Goal: Transaction & Acquisition: Purchase product/service

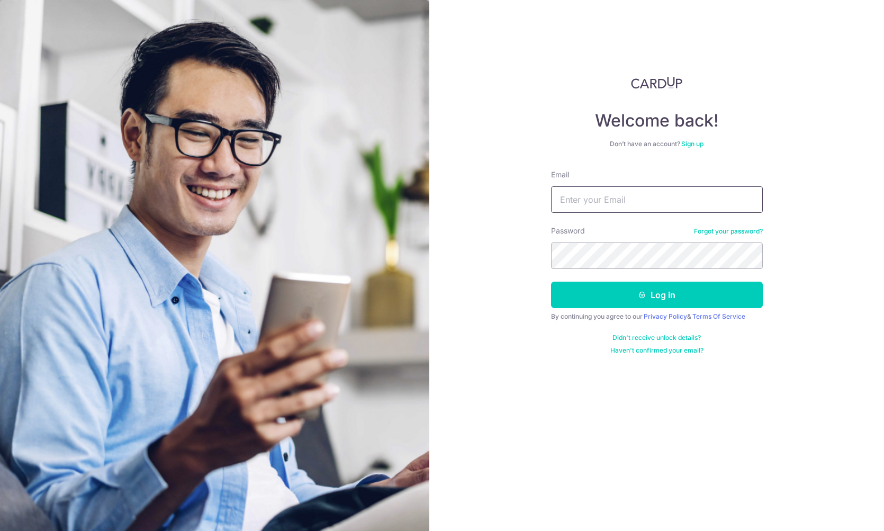
type input "[EMAIL_ADDRESS][DOMAIN_NAME]"
click at [656, 295] on button "Log in" at bounding box center [657, 295] width 212 height 26
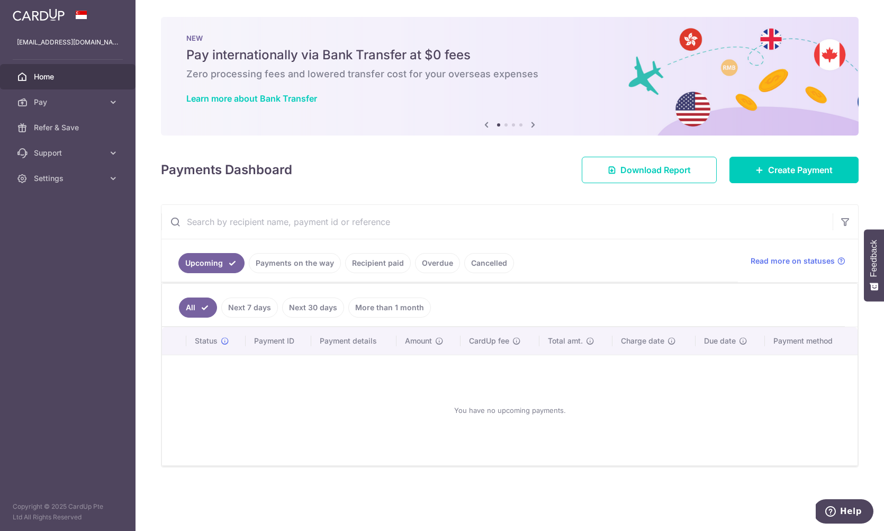
click at [314, 271] on link "Payments on the way" at bounding box center [295, 263] width 92 height 20
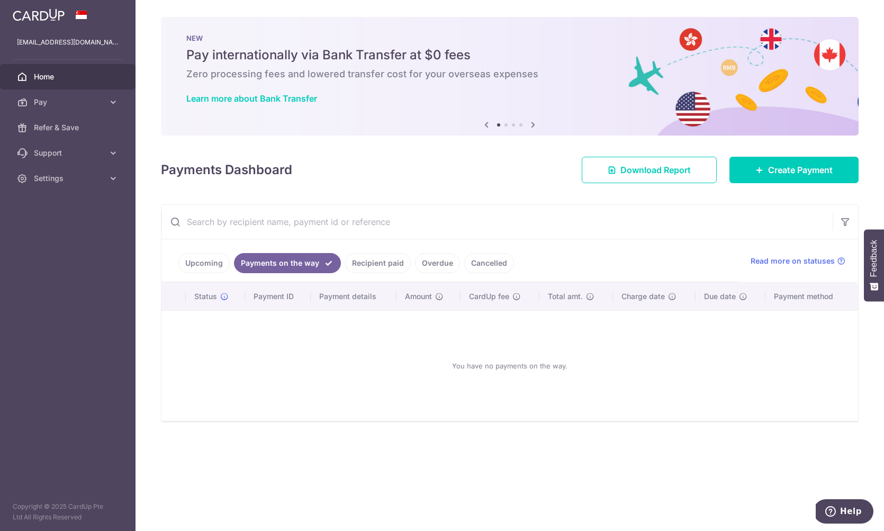
click at [380, 276] on ul "Upcoming Payments on the way Recipient paid Overdue Cancelled" at bounding box center [449, 260] width 577 height 43
click at [385, 264] on link "Recipient paid" at bounding box center [378, 263] width 66 height 20
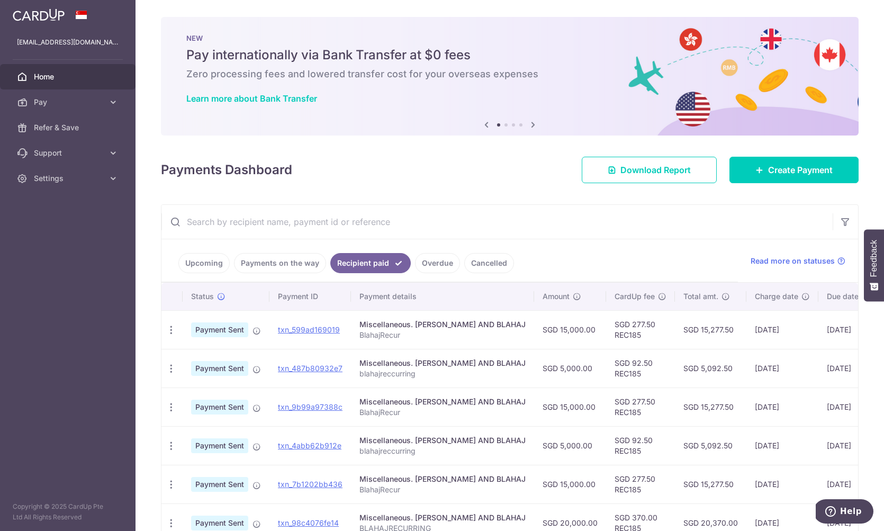
click at [606, 336] on td "SGD 277.50 REC185" at bounding box center [640, 329] width 69 height 39
click at [764, 174] on link "Create Payment" at bounding box center [793, 170] width 129 height 26
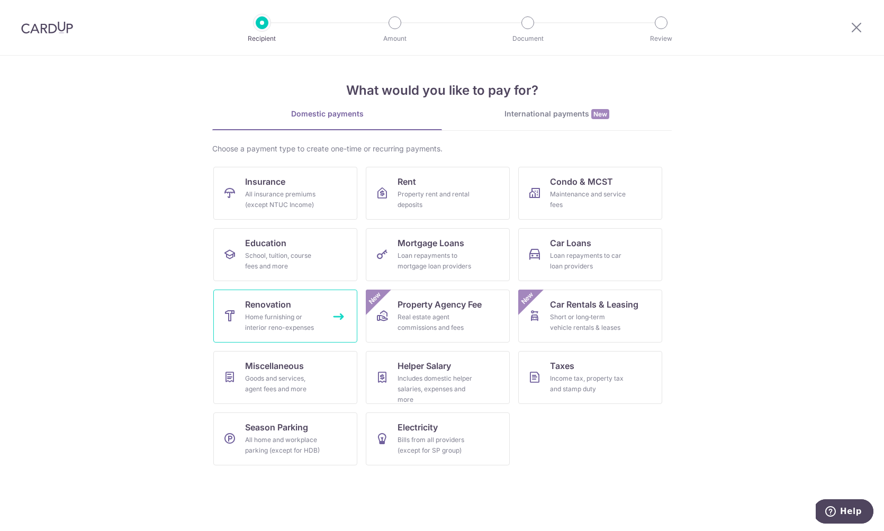
click at [287, 305] on span "Renovation" at bounding box center [268, 304] width 46 height 13
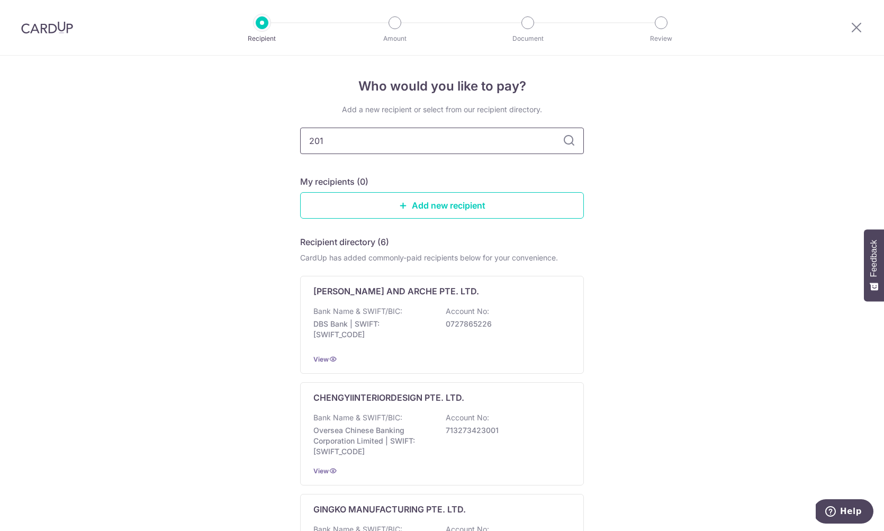
type input "2016"
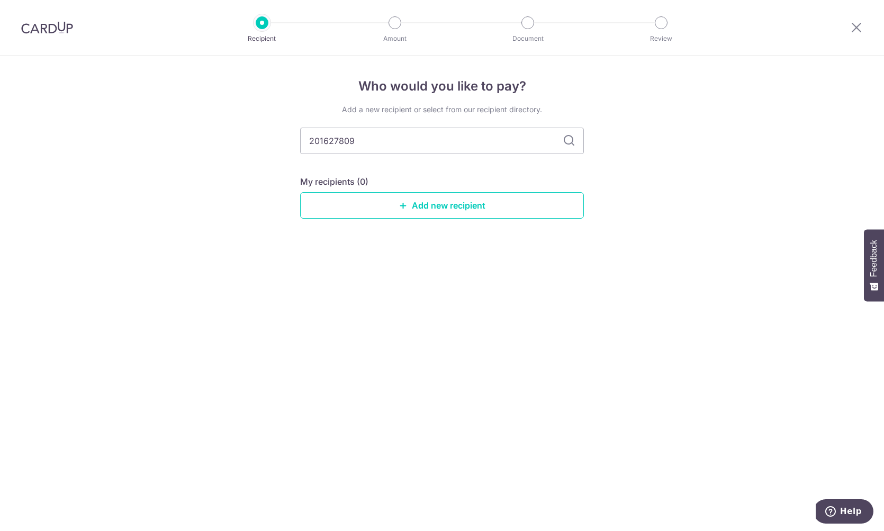
type input "201627809k"
click at [411, 204] on link "Add new recipient" at bounding box center [442, 205] width 284 height 26
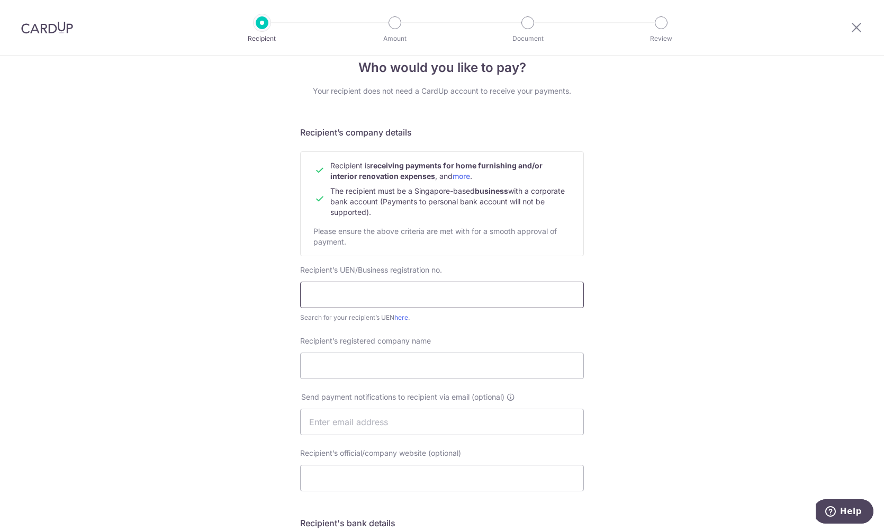
scroll to position [24, 0]
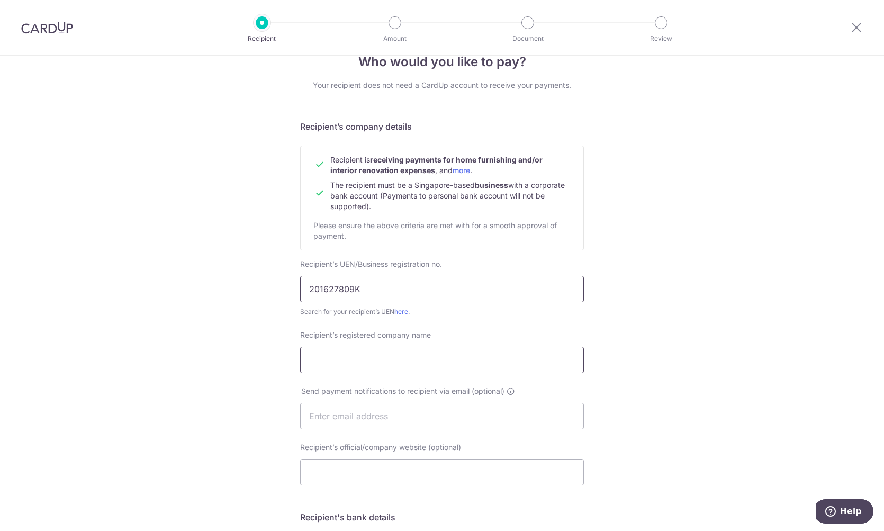
type input "201627809K"
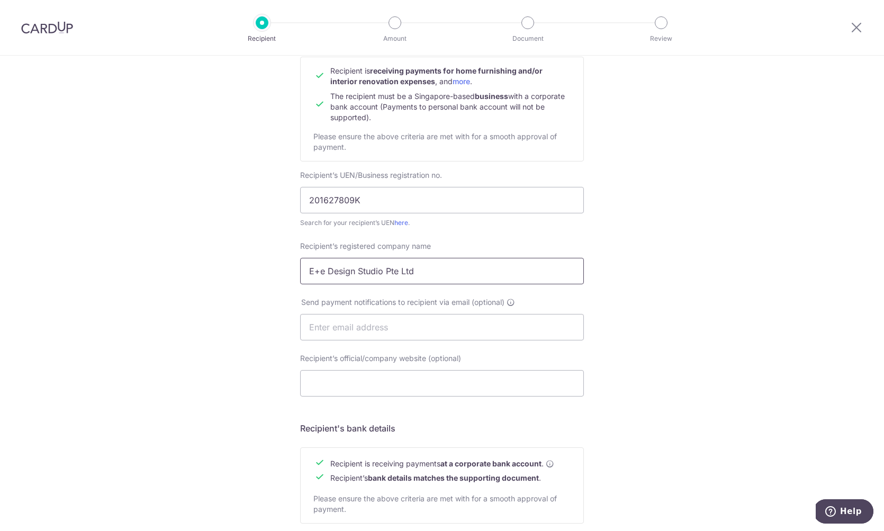
scroll to position [144, 0]
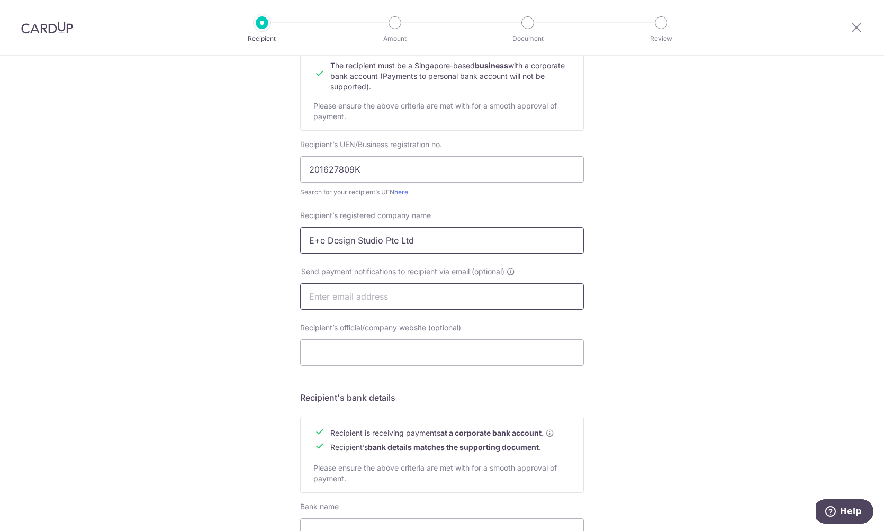
type input "E+e Design Studio Pte Ltd"
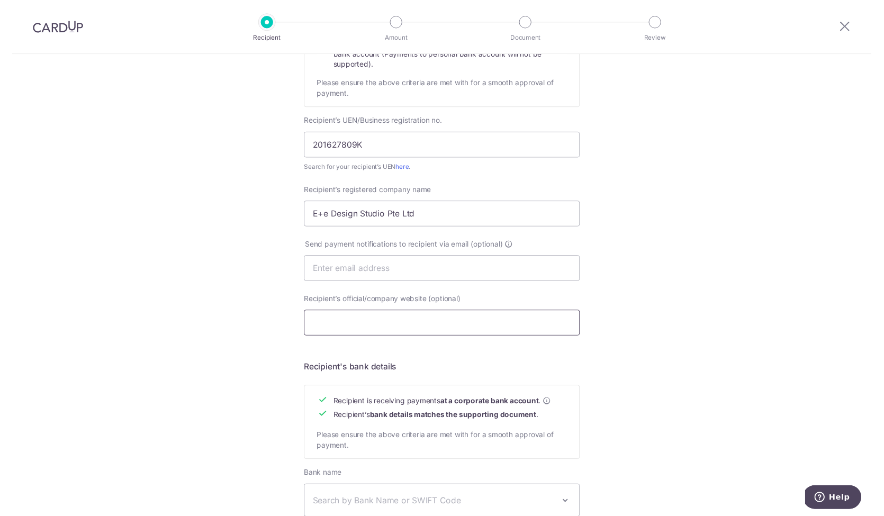
scroll to position [166, 0]
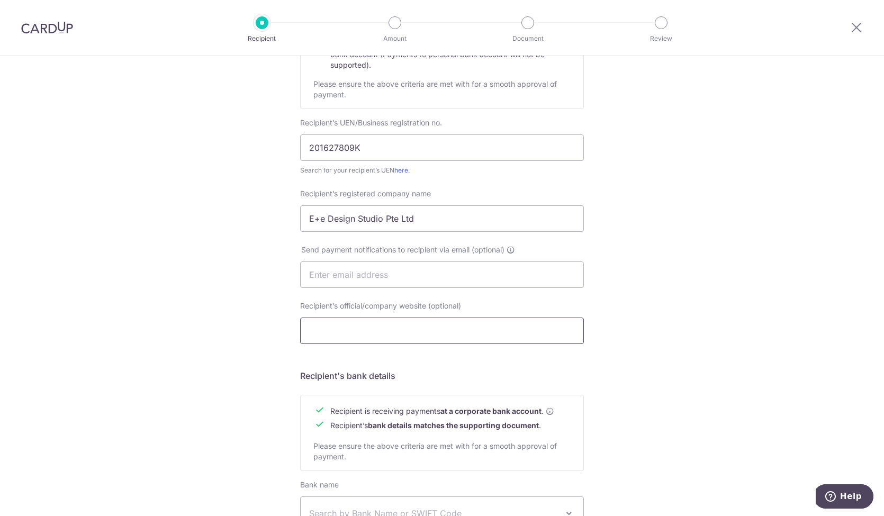
paste input "https://www.eedb.com.sg"
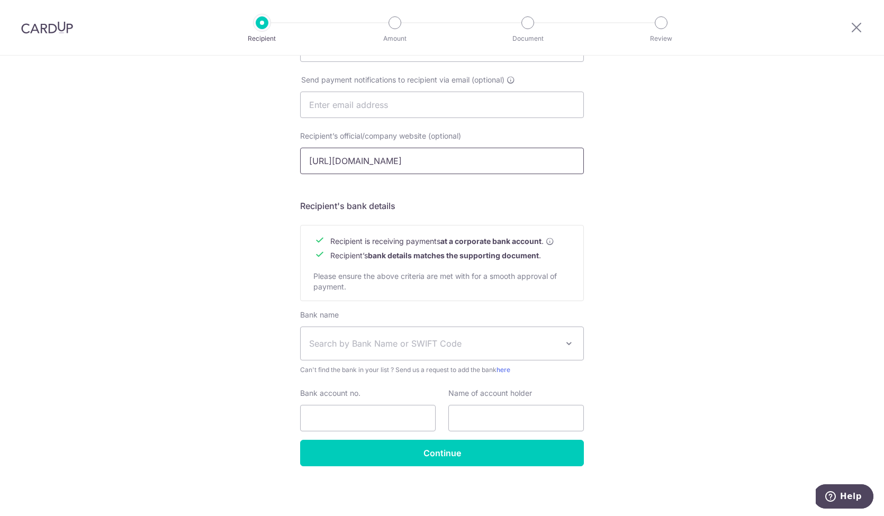
scroll to position [336, 0]
type input "https://www.eedb.com.sg"
type input "E+e Design and Build"
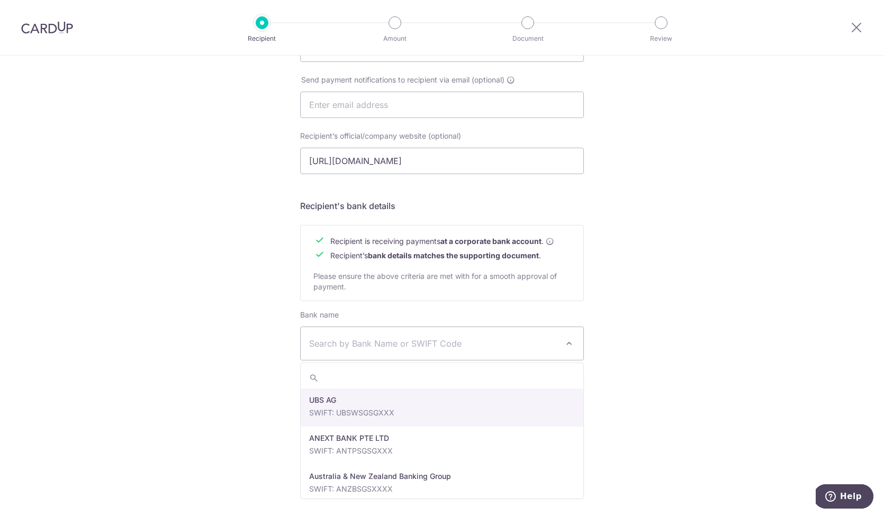
click at [434, 354] on span "Search by Bank Name or SWIFT Code" at bounding box center [442, 343] width 283 height 33
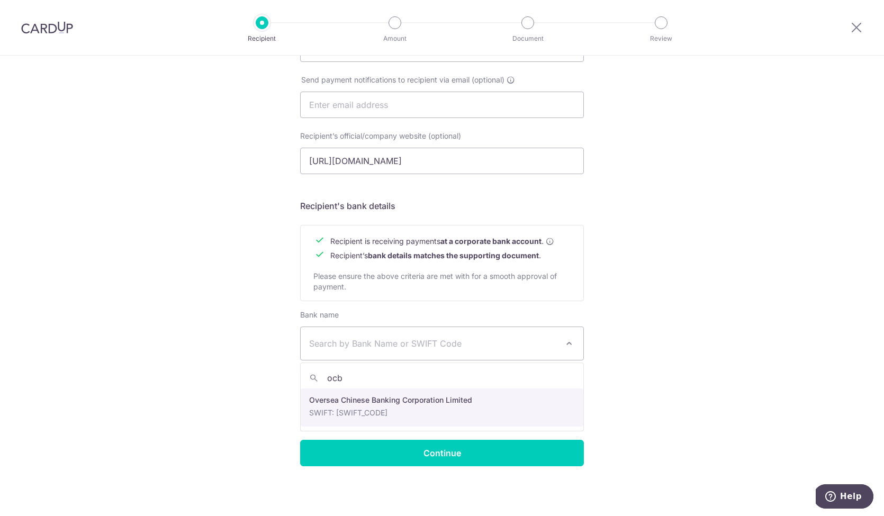
type input "ocb"
select select "12"
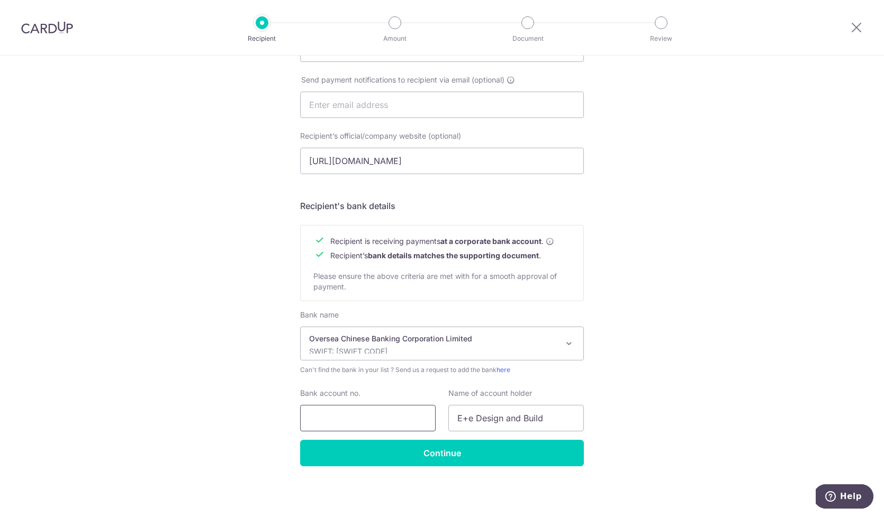
click at [353, 419] on input "Bank account no." at bounding box center [368, 418] width 136 height 26
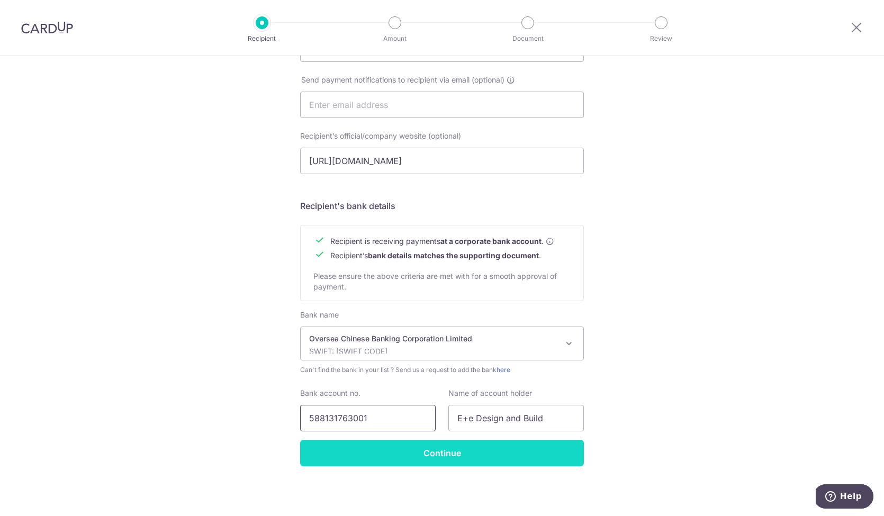
type input "588131763001"
click at [449, 454] on input "Continue" at bounding box center [442, 453] width 284 height 26
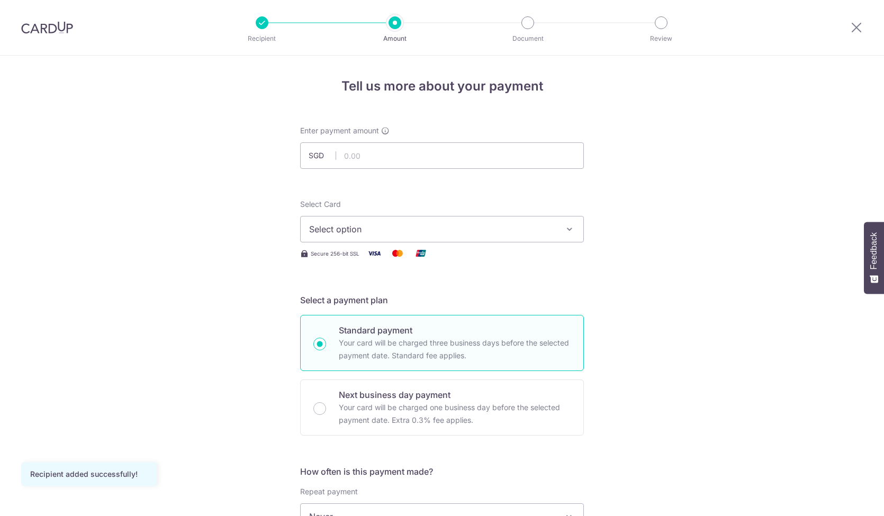
scroll to position [15, 0]
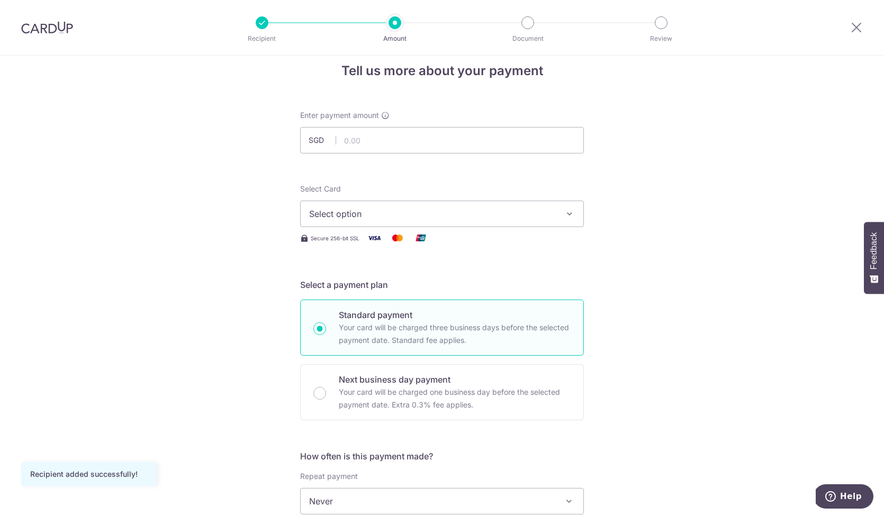
click at [523, 215] on span "Select option" at bounding box center [432, 214] width 247 height 13
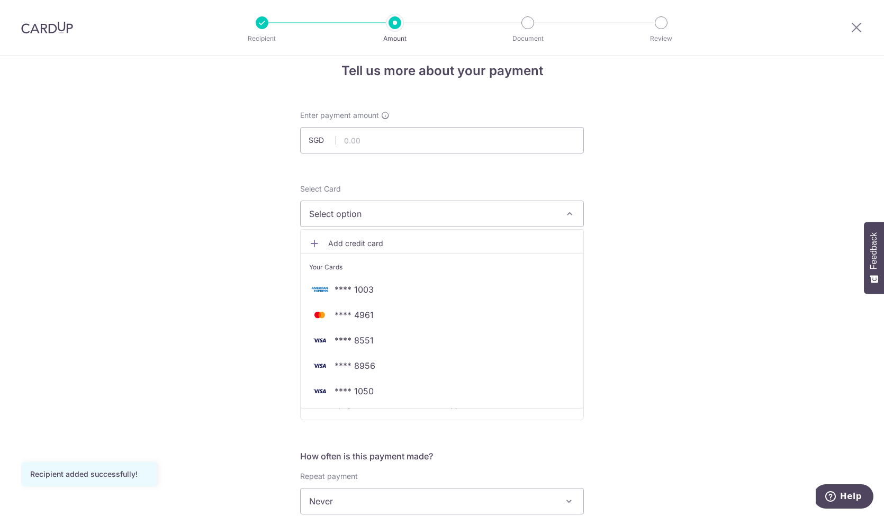
click at [523, 215] on span "Select option" at bounding box center [432, 214] width 247 height 13
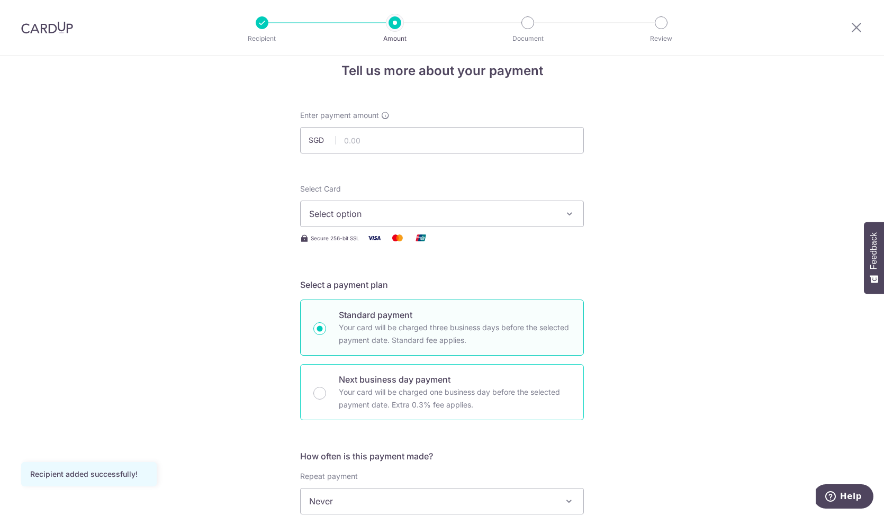
click at [414, 384] on p "Next business day payment" at bounding box center [455, 379] width 232 height 13
click at [326, 387] on input "Next business day payment Your card will be charged one business day before the…" at bounding box center [319, 393] width 13 height 13
radio input "false"
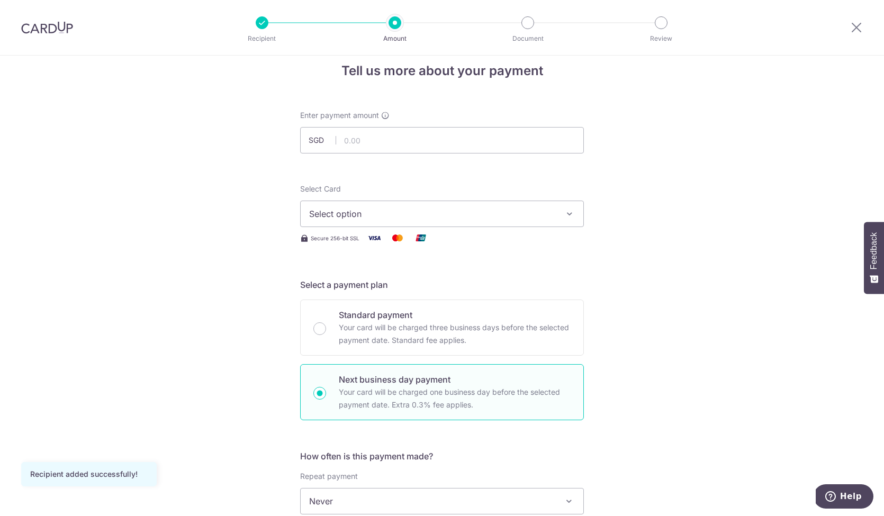
click at [417, 386] on p "Your card will be charged one business day before the selected payment date. Ex…" at bounding box center [455, 398] width 232 height 25
click at [326, 387] on input "Next business day payment Your card will be charged one business day before the…" at bounding box center [319, 393] width 13 height 13
radio input "true"
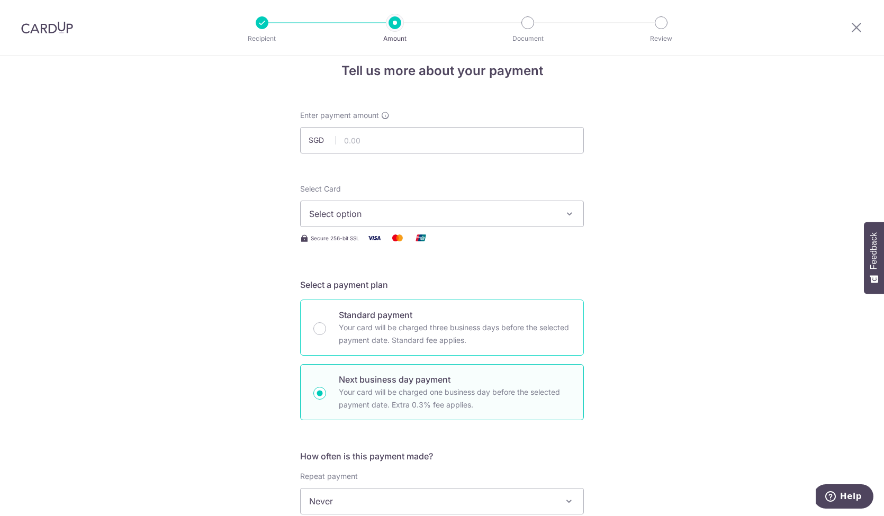
click at [415, 316] on p "Standard payment" at bounding box center [455, 315] width 232 height 13
click at [326, 322] on input "Standard payment Your card will be charged three business days before the selec…" at bounding box center [319, 328] width 13 height 13
radio input "true"
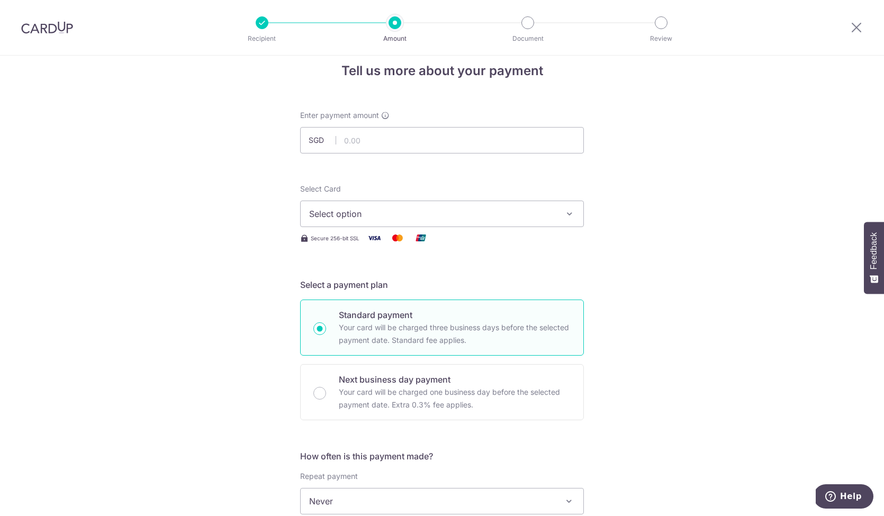
click at [447, 215] on span "Select option" at bounding box center [432, 214] width 247 height 13
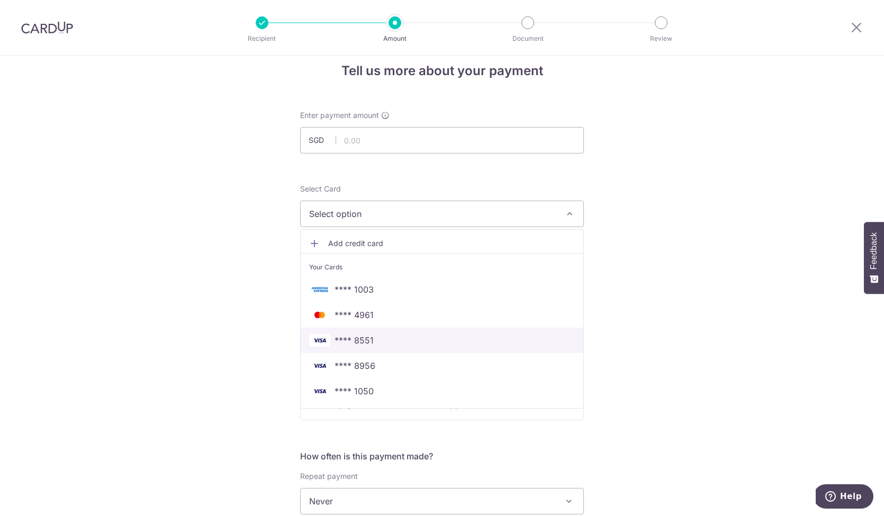
click at [448, 339] on span "**** 8551" at bounding box center [442, 340] width 266 height 13
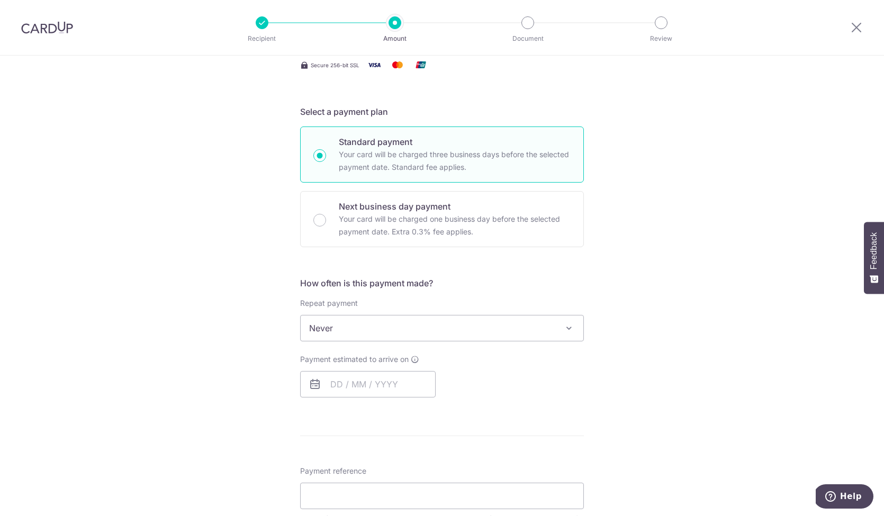
scroll to position [192, 0]
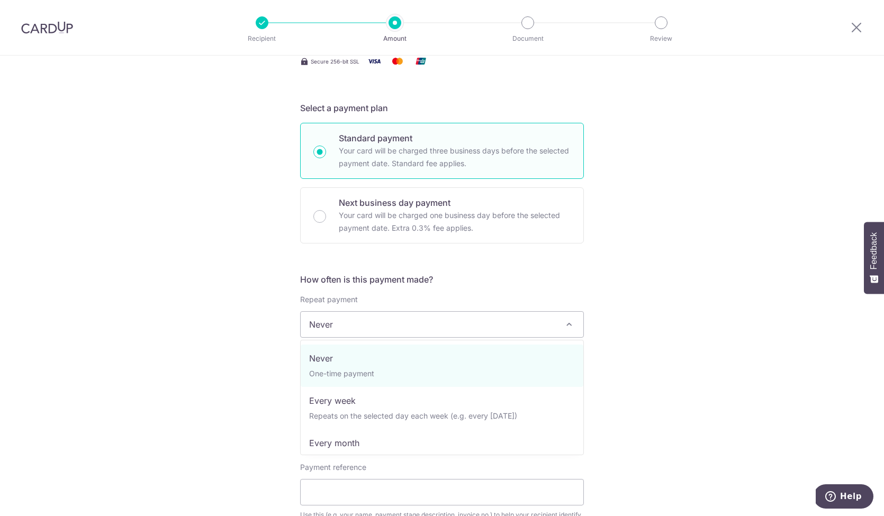
click at [480, 333] on span "Never" at bounding box center [442, 324] width 283 height 25
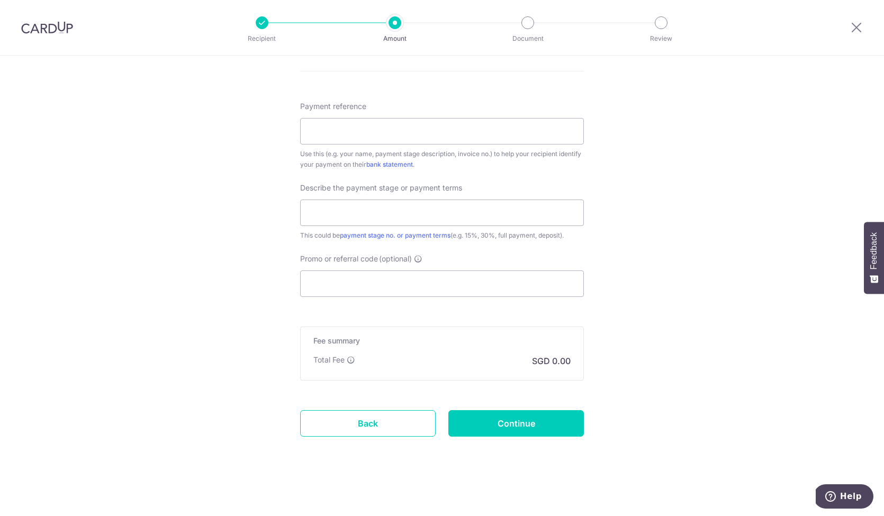
scroll to position [553, 0]
click at [436, 270] on div "Promo or referral code (optional) The discounted fee will be shown on the revie…" at bounding box center [442, 275] width 284 height 43
click at [427, 280] on input "Promo or referral code (optional)" at bounding box center [442, 284] width 284 height 26
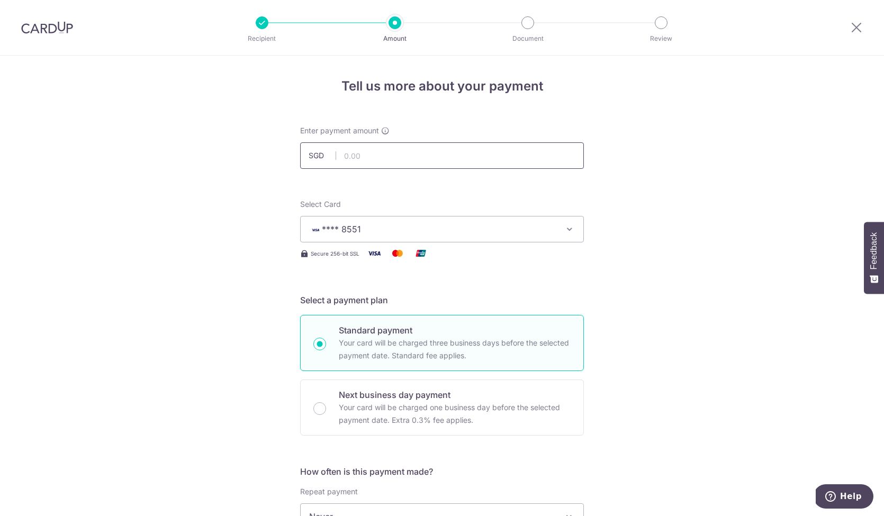
scroll to position [0, 0]
type input "REC185"
click at [398, 147] on input "text" at bounding box center [442, 155] width 284 height 26
type input "20,000.00"
drag, startPoint x: 610, startPoint y: 217, endPoint x: 575, endPoint y: 242, distance: 42.5
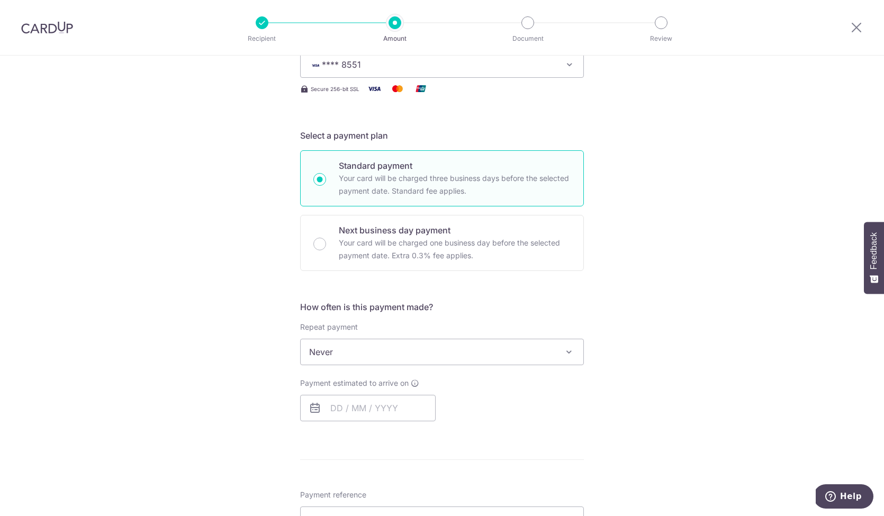
scroll to position [177, 0]
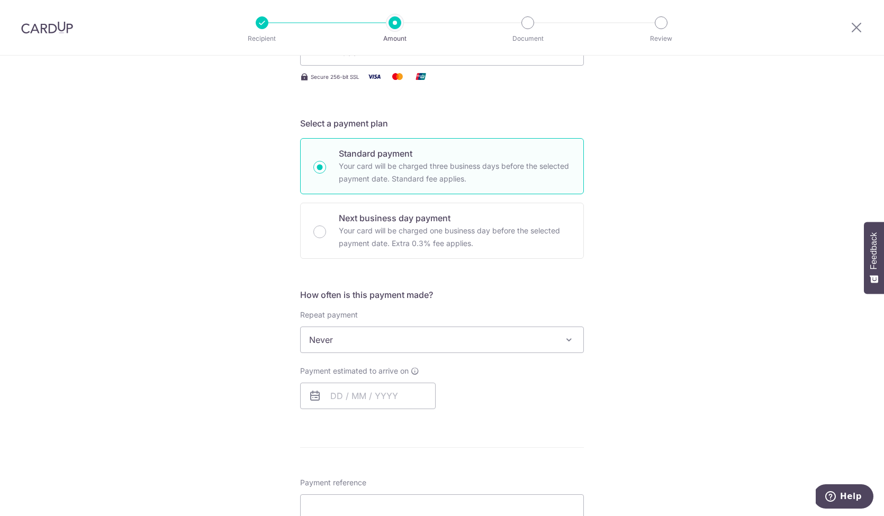
click at [477, 338] on span "Never" at bounding box center [442, 339] width 283 height 25
click at [705, 339] on div "Tell us more about your payment Enter payment amount SGD 20,000.00 20000.00 Rec…" at bounding box center [442, 409] width 884 height 1061
click at [360, 404] on input "text" at bounding box center [368, 396] width 136 height 26
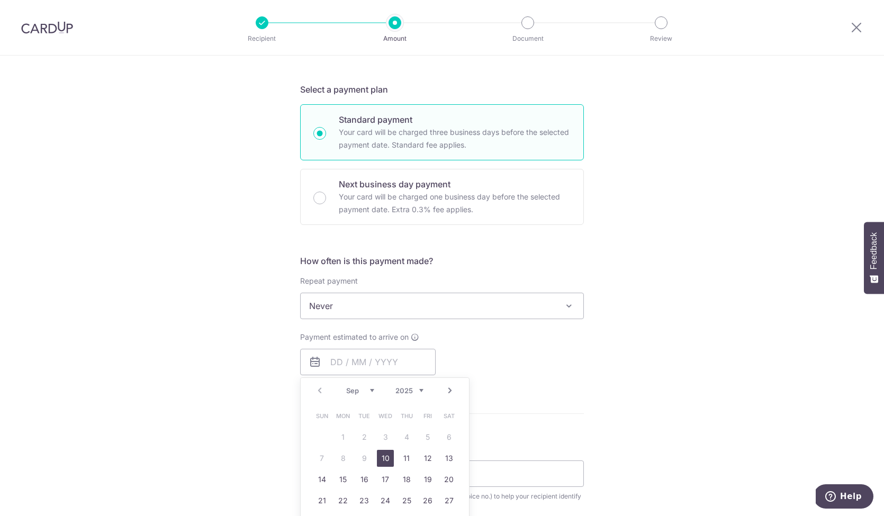
click at [388, 457] on link "10" at bounding box center [385, 458] width 17 height 17
type input "[DATE]"
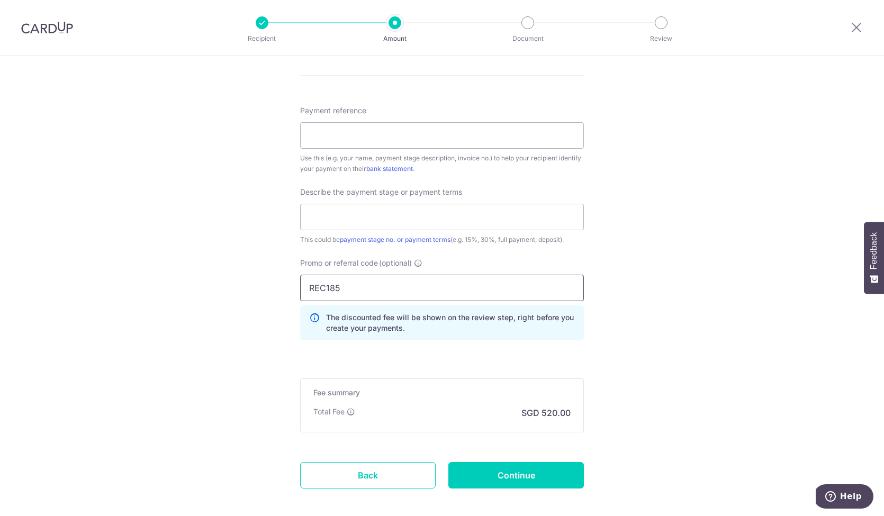
scroll to position [608, 0]
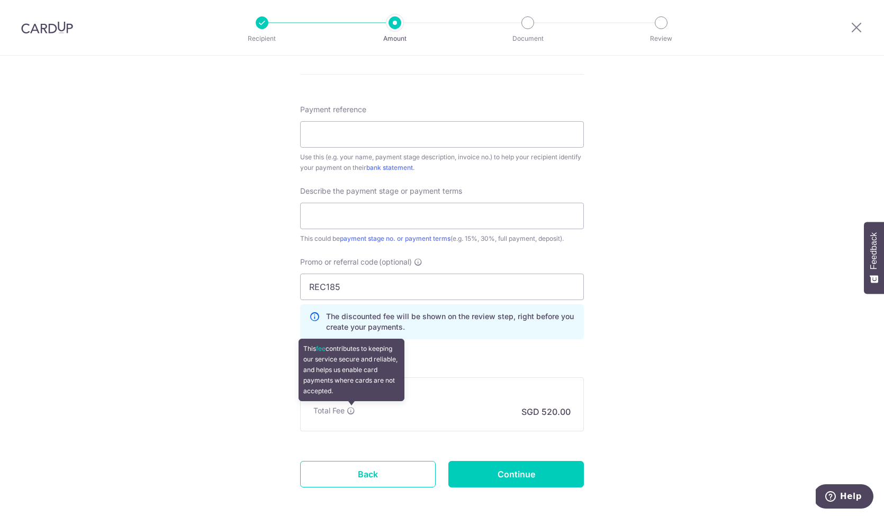
click at [353, 411] on icon at bounding box center [351, 411] width 8 height 8
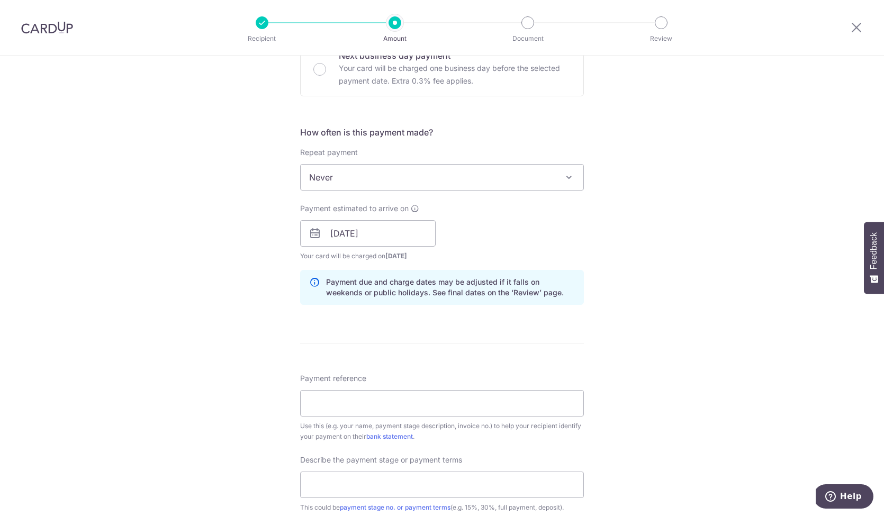
scroll to position [334, 0]
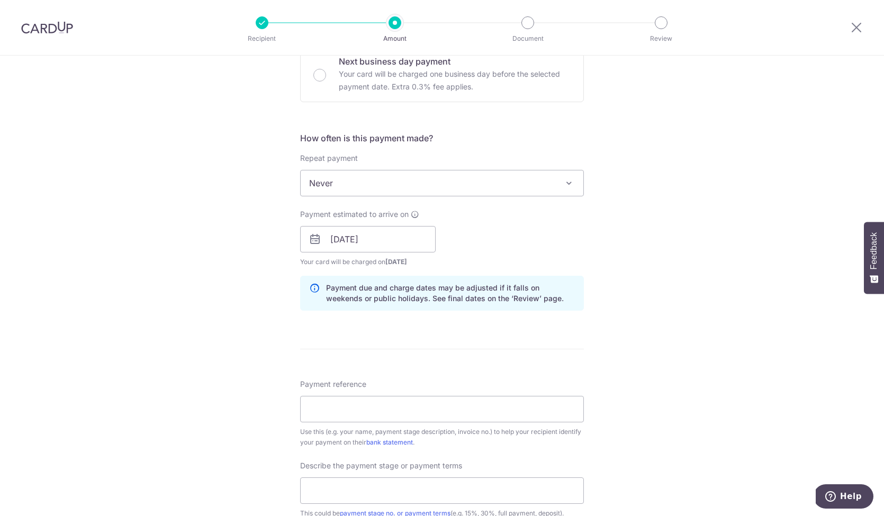
click at [435, 199] on div "How often is this payment made? Repeat payment Never Every week Every month Eve…" at bounding box center [442, 225] width 284 height 187
click at [452, 185] on span "Never" at bounding box center [442, 182] width 283 height 25
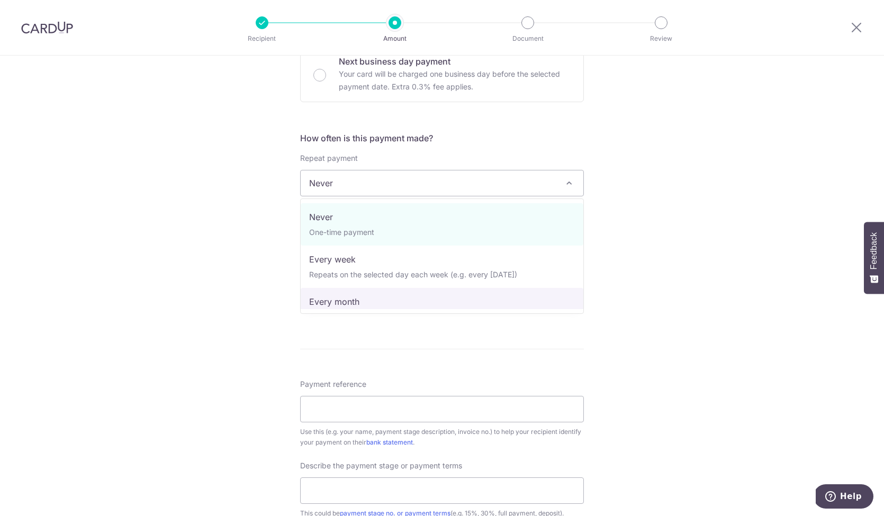
select select "3"
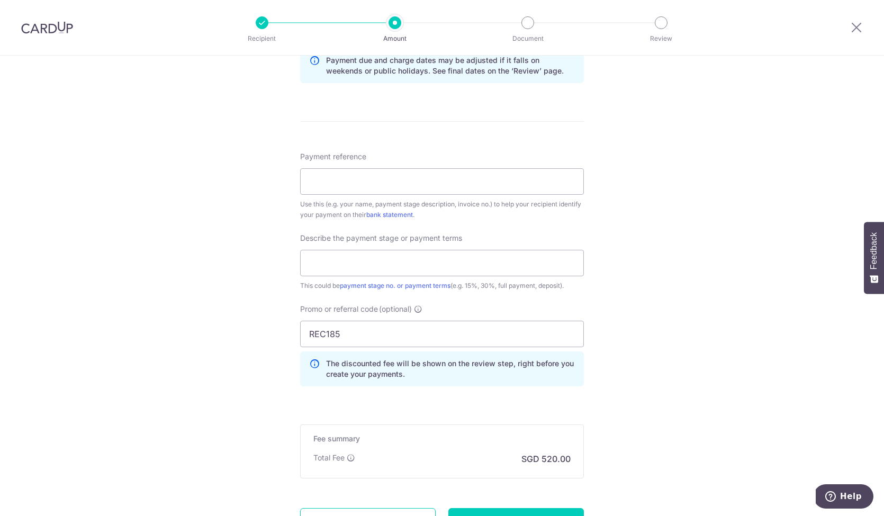
scroll to position [565, 0]
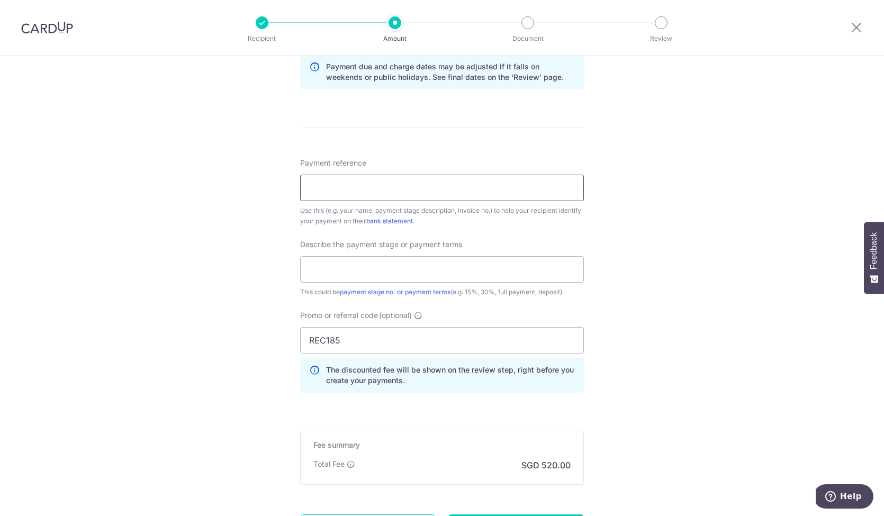
click at [484, 201] on input "Payment reference" at bounding box center [442, 188] width 284 height 26
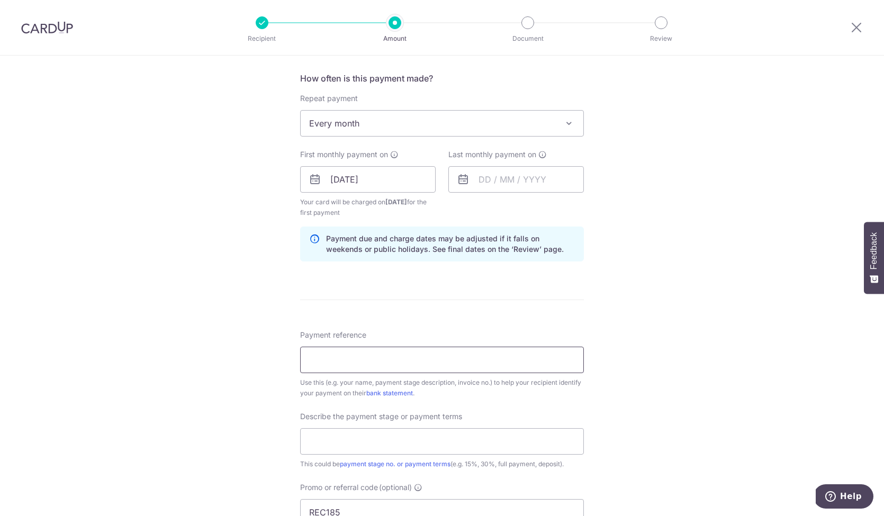
scroll to position [384, 0]
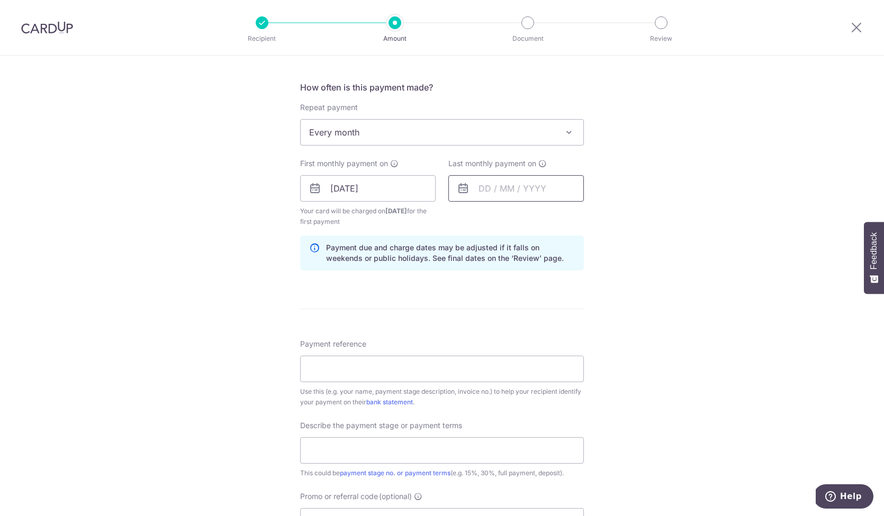
click at [493, 179] on input "text" at bounding box center [516, 188] width 136 height 26
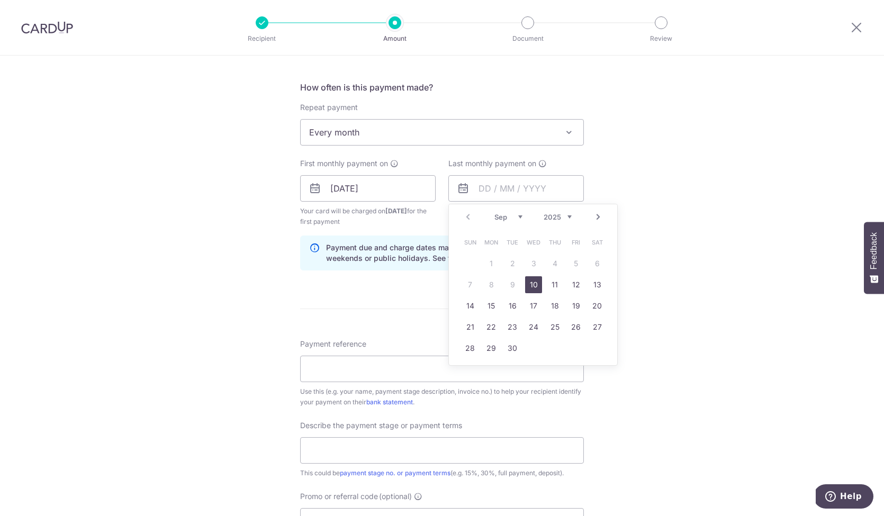
click at [536, 289] on link "10" at bounding box center [533, 284] width 17 height 17
type input "[DATE]"
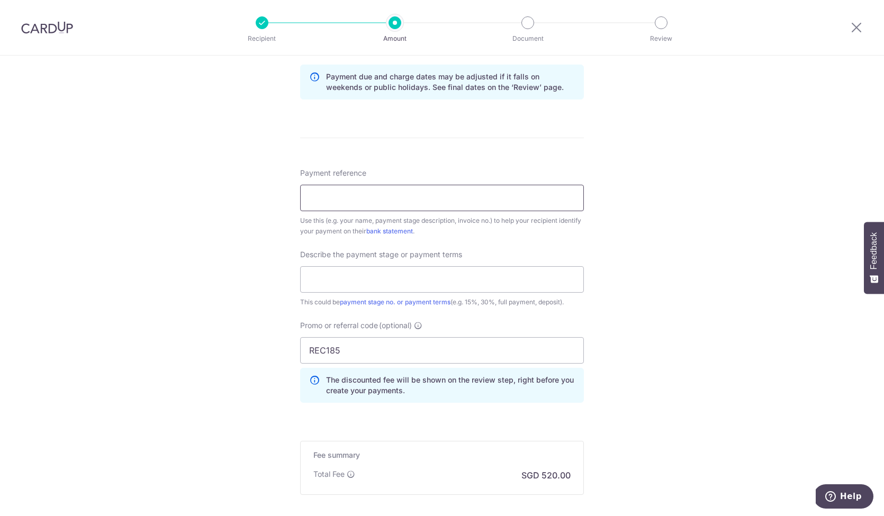
click at [408, 190] on input "Payment reference" at bounding box center [442, 198] width 284 height 26
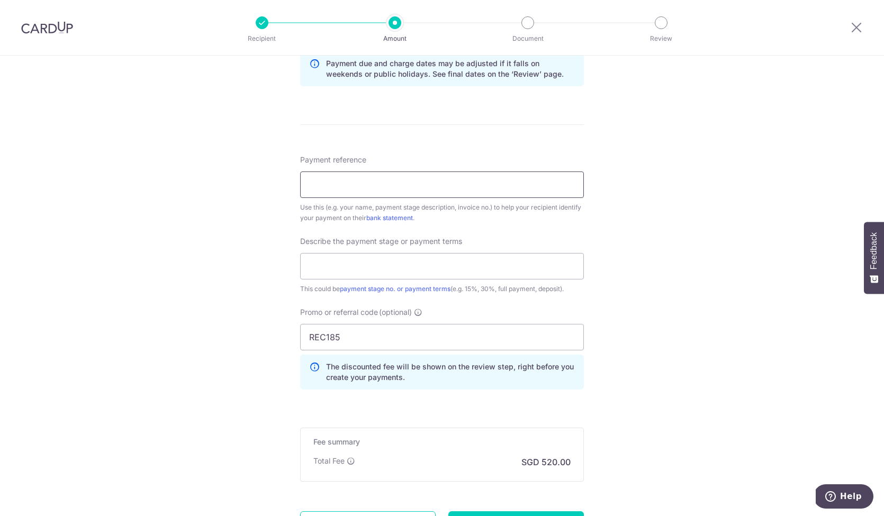
scroll to position [569, 0]
paste input "EEDB20251602QJ2007"
type input "EEDB20251602QJ2007"
click at [389, 272] on input "text" at bounding box center [442, 266] width 284 height 26
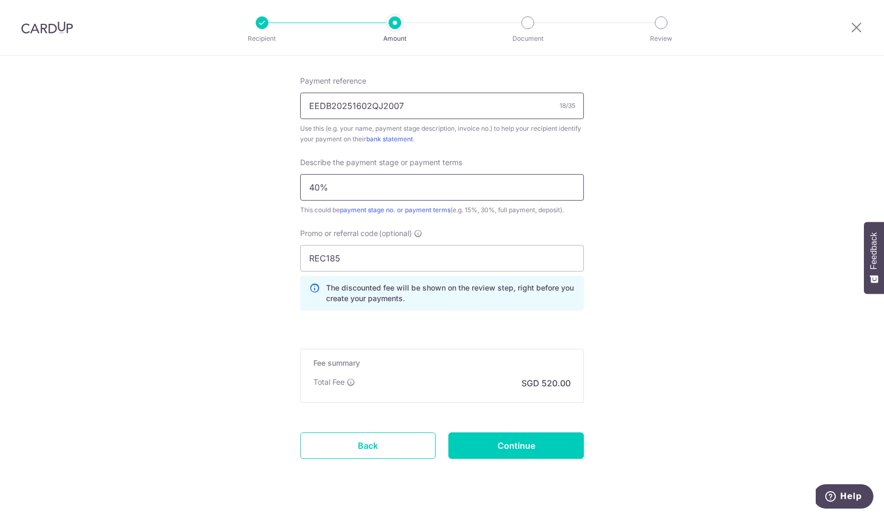
scroll to position [649, 0]
type input "40%"
click at [515, 444] on input "Continue" at bounding box center [516, 444] width 136 height 26
type input "Create Schedule"
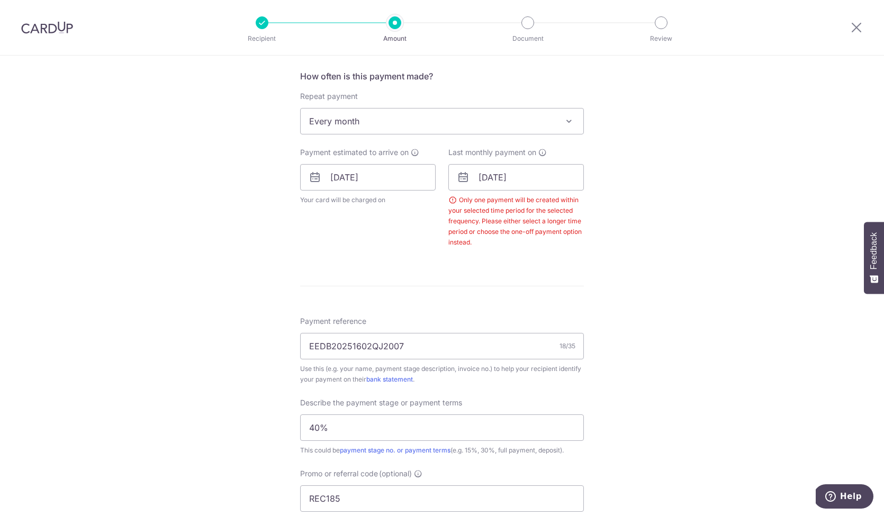
scroll to position [421, 0]
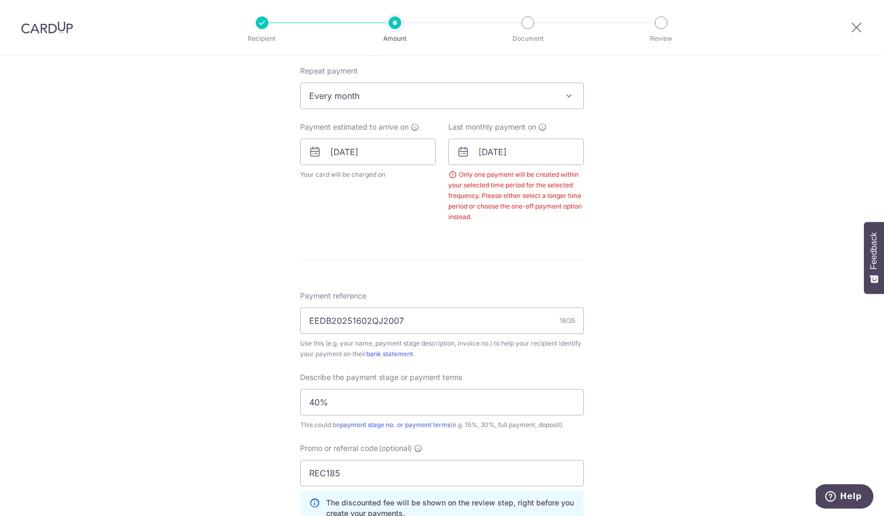
click at [536, 87] on span "Every month" at bounding box center [442, 95] width 283 height 25
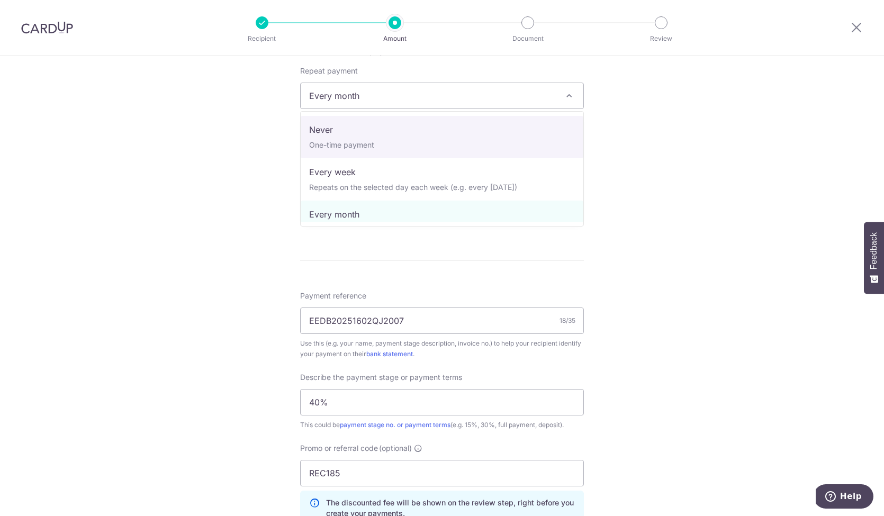
select select "1"
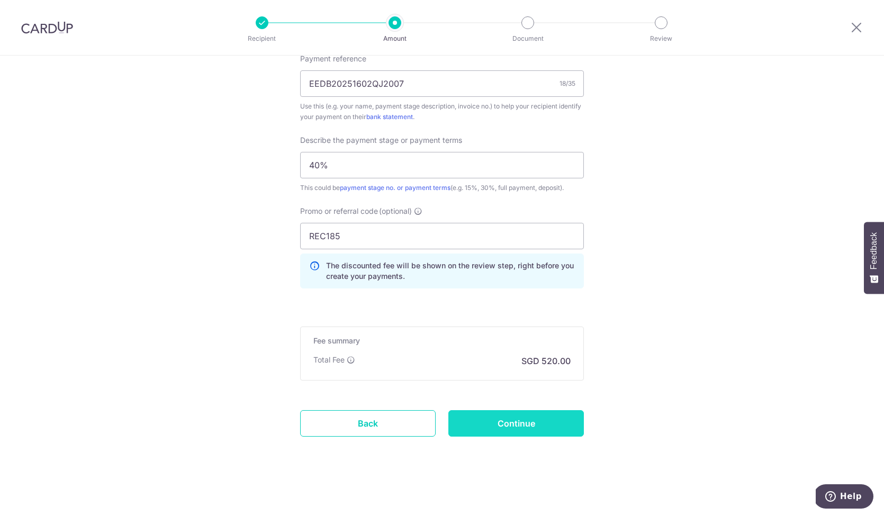
scroll to position [659, 0]
click at [533, 422] on input "Continue" at bounding box center [516, 423] width 136 height 26
type input "Create Schedule"
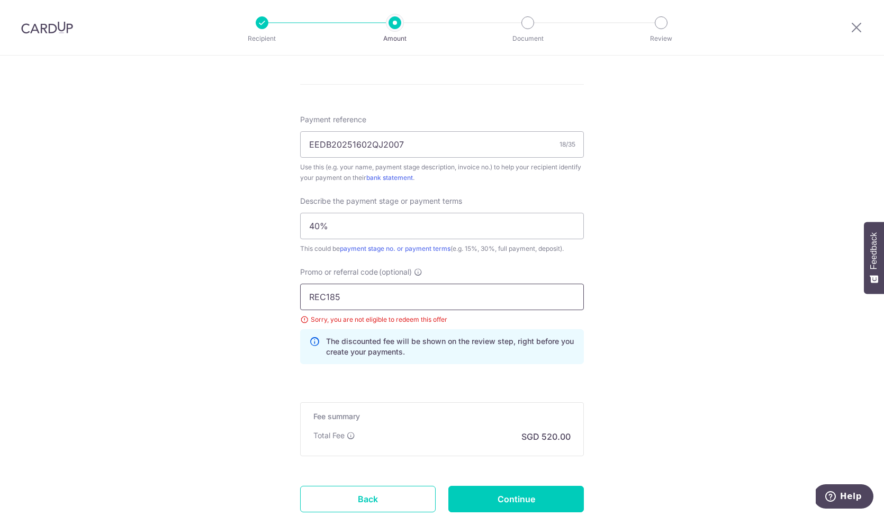
scroll to position [602, 0]
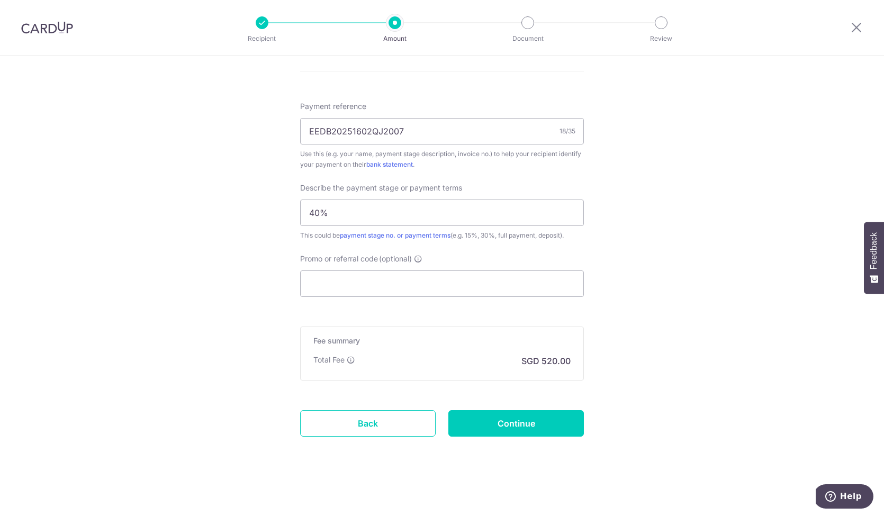
scroll to position [611, 0]
click at [348, 273] on input "Promo or referral code (optional)" at bounding box center [442, 284] width 284 height 26
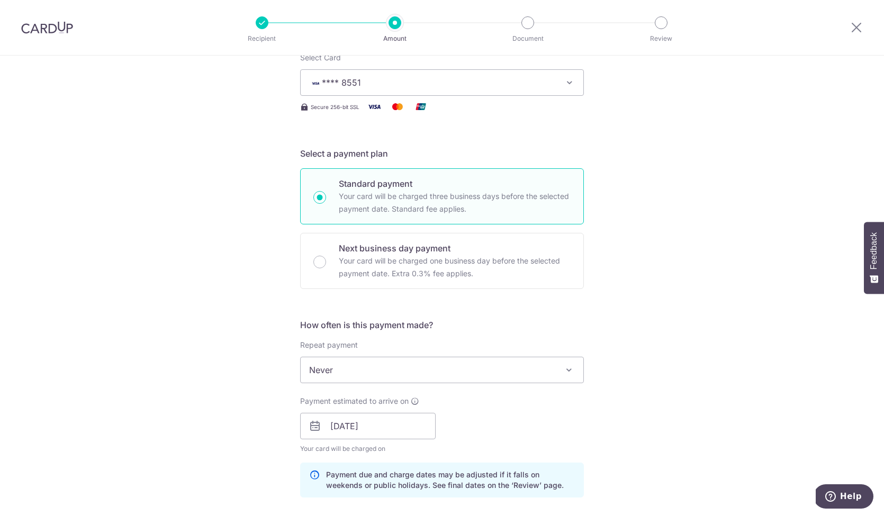
scroll to position [140, 0]
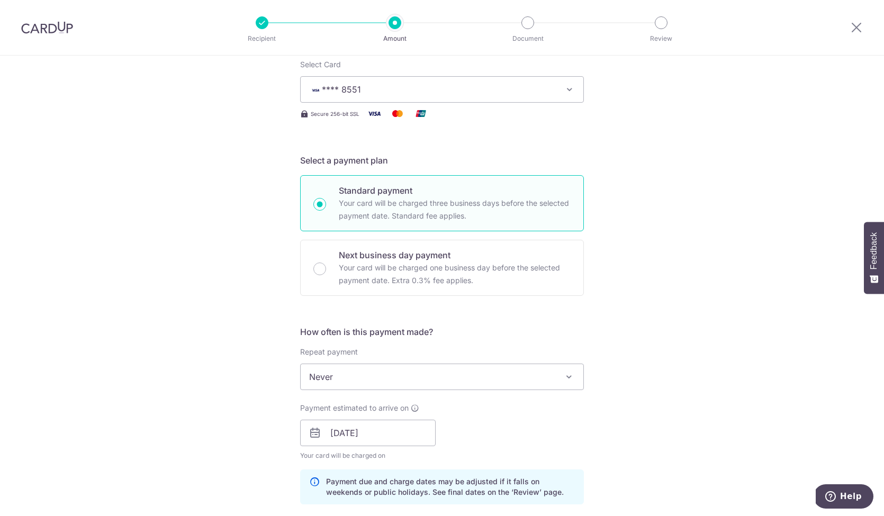
type input "REC185"
click at [467, 390] on div "How often is this payment made? Repeat payment Never Every week Every month Eve…" at bounding box center [442, 419] width 284 height 187
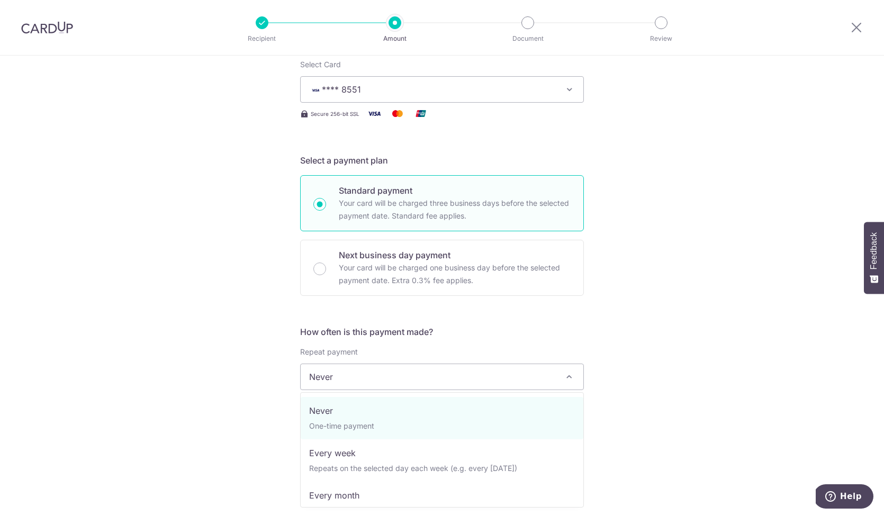
click at [474, 377] on span "Never" at bounding box center [442, 376] width 283 height 25
select select "3"
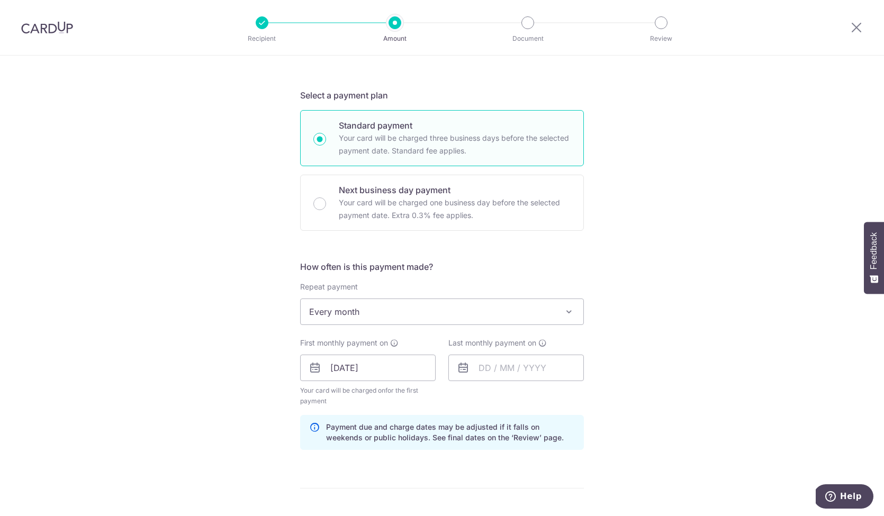
scroll to position [215, 0]
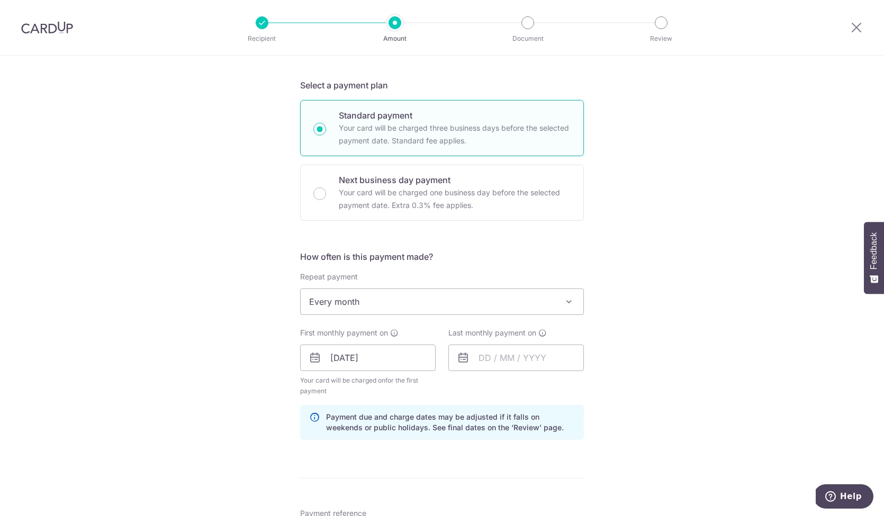
click at [465, 362] on icon at bounding box center [463, 358] width 13 height 13
click at [467, 354] on icon at bounding box center [463, 358] width 13 height 13
click at [463, 356] on icon at bounding box center [463, 358] width 13 height 13
click at [494, 356] on input "text" at bounding box center [516, 358] width 136 height 26
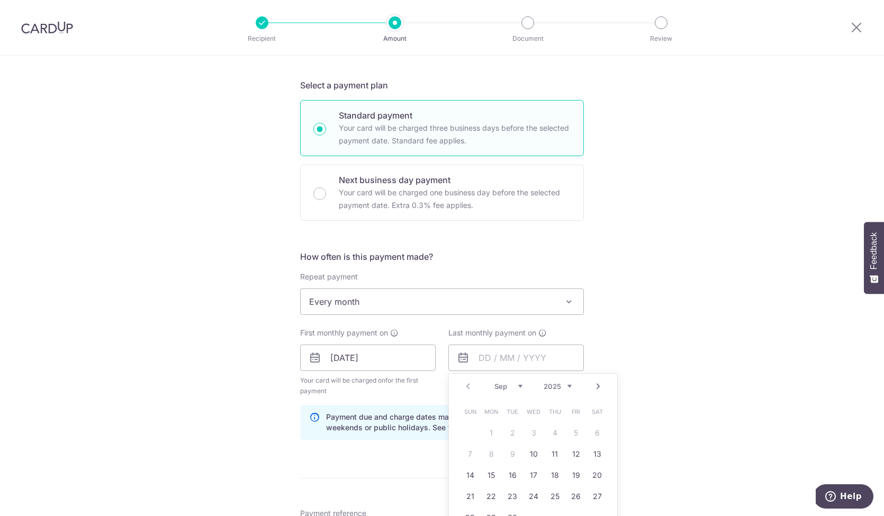
click at [601, 389] on link "Next" at bounding box center [598, 386] width 13 height 13
click at [573, 456] on link "10" at bounding box center [576, 454] width 17 height 17
type input "[DATE]"
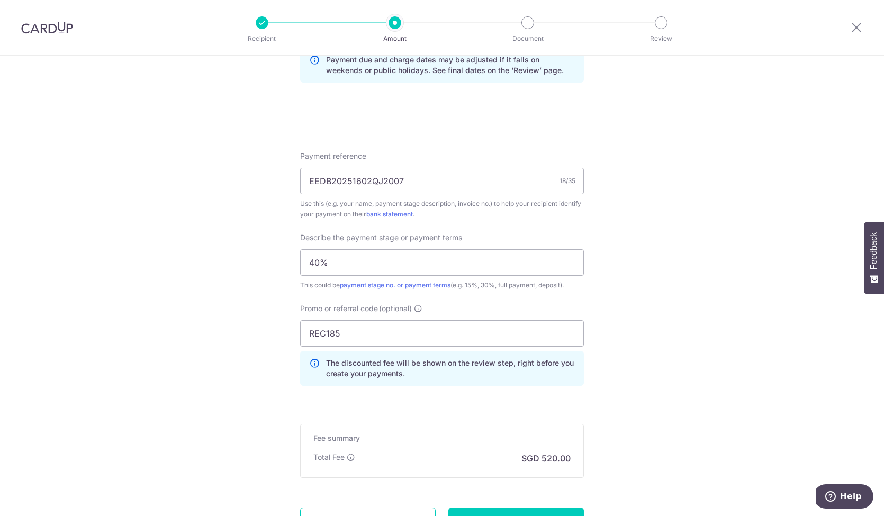
scroll to position [604, 0]
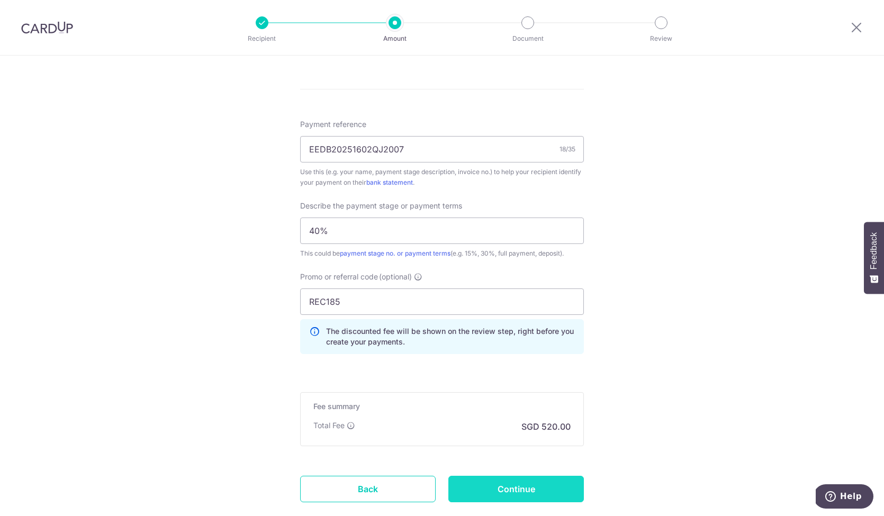
click at [508, 495] on input "Continue" at bounding box center [516, 489] width 136 height 26
type input "Update Schedule"
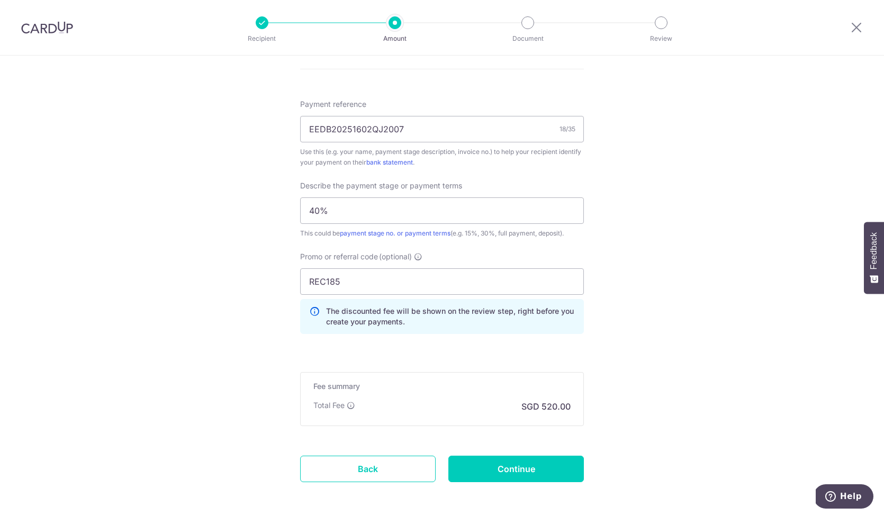
scroll to position [575, 0]
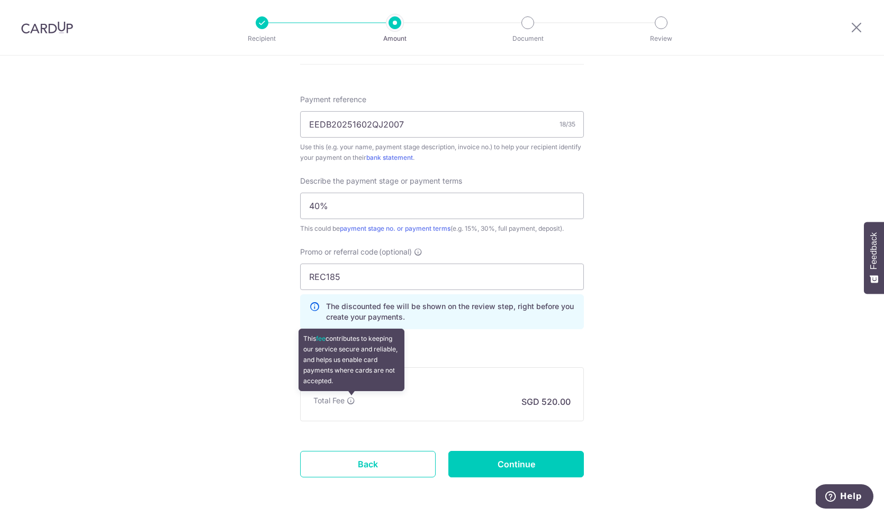
click at [350, 402] on icon at bounding box center [351, 401] width 8 height 8
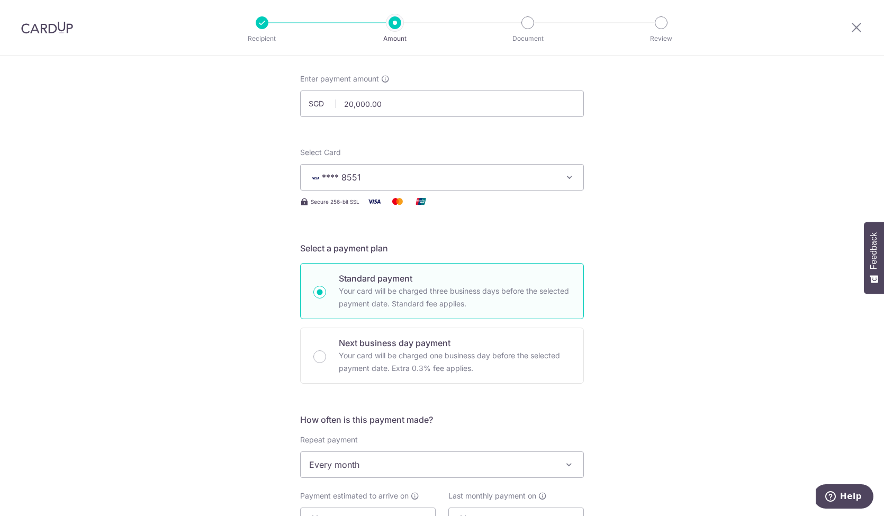
scroll to position [140, 0]
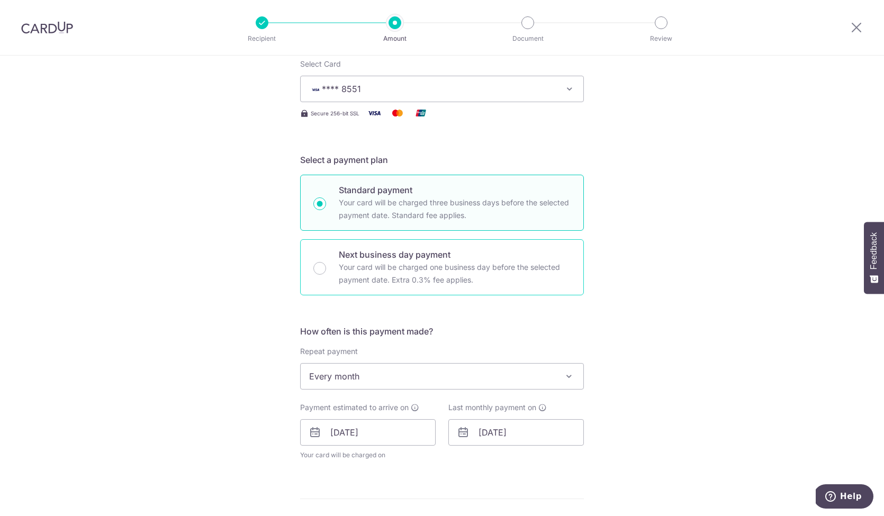
click at [416, 265] on p "Your card will be charged one business day before the selected payment date. Ex…" at bounding box center [455, 273] width 232 height 25
click at [326, 265] on input "Next business day payment Your card will be charged one business day before the…" at bounding box center [319, 268] width 13 height 13
radio input "false"
radio input "true"
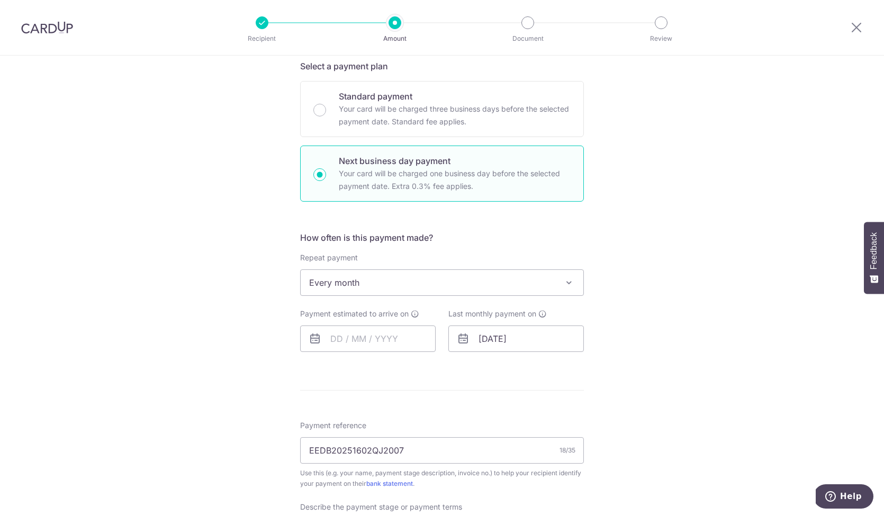
scroll to position [229, 0]
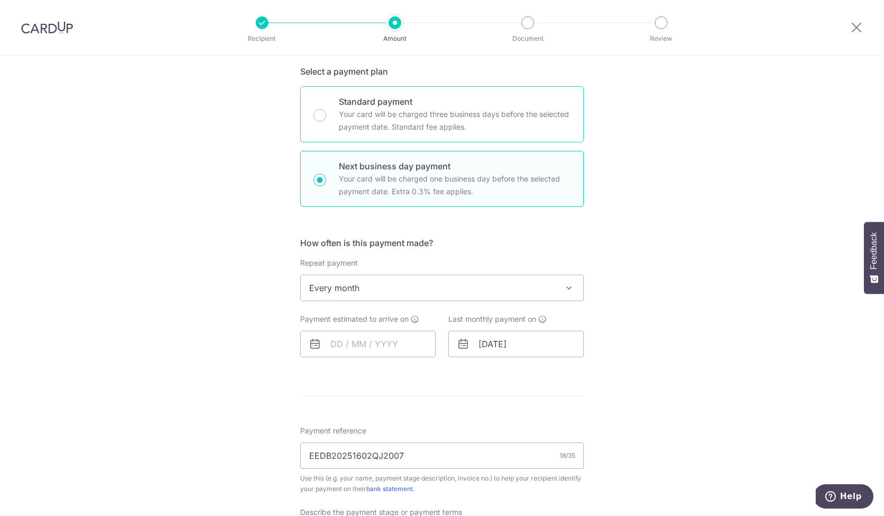
click at [386, 111] on p "Your card will be charged three business days before the selected payment date.…" at bounding box center [455, 120] width 232 height 25
click at [326, 111] on input "Standard payment Your card will be charged three business days before the selec…" at bounding box center [319, 115] width 13 height 13
radio input "true"
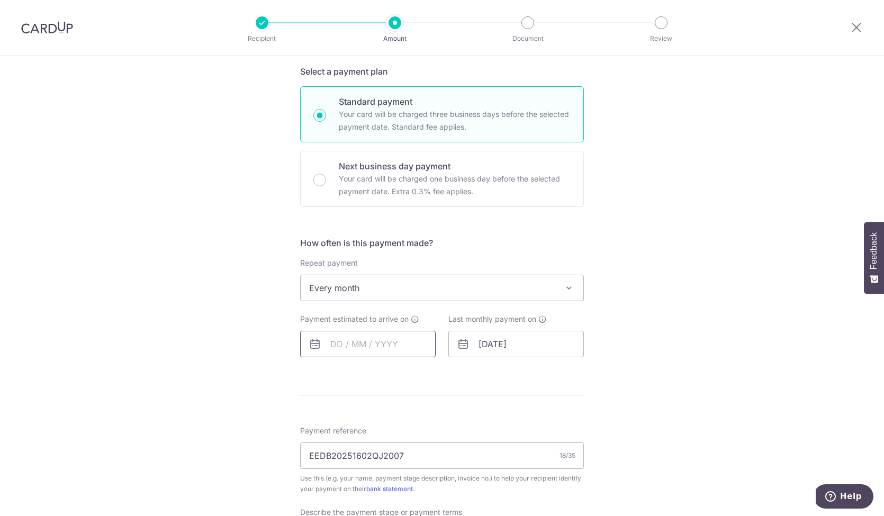
click at [358, 335] on input "text" at bounding box center [368, 344] width 136 height 26
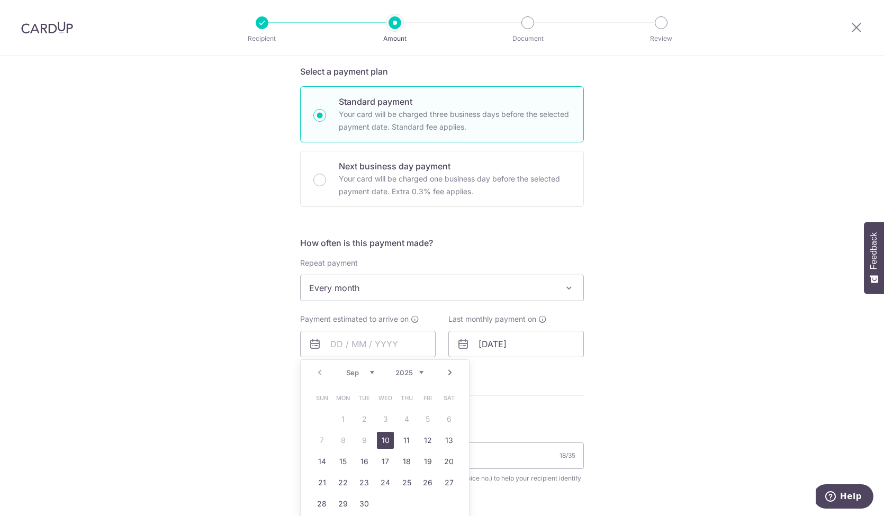
click at [387, 440] on link "10" at bounding box center [385, 440] width 17 height 17
type input "[DATE]"
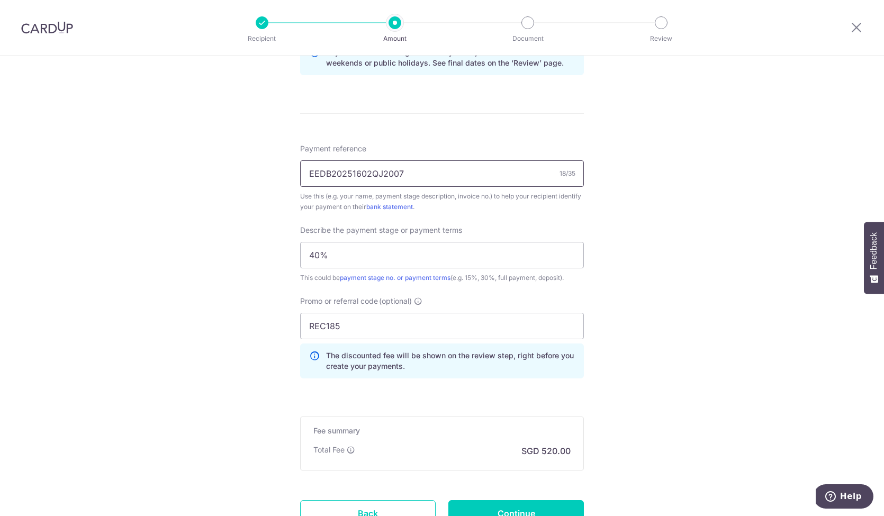
scroll to position [581, 0]
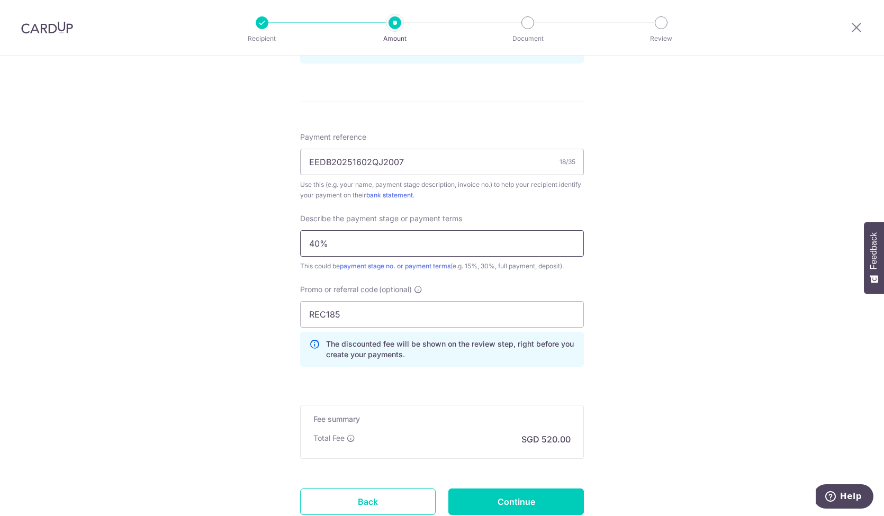
click at [313, 245] on input "40%" at bounding box center [442, 243] width 284 height 26
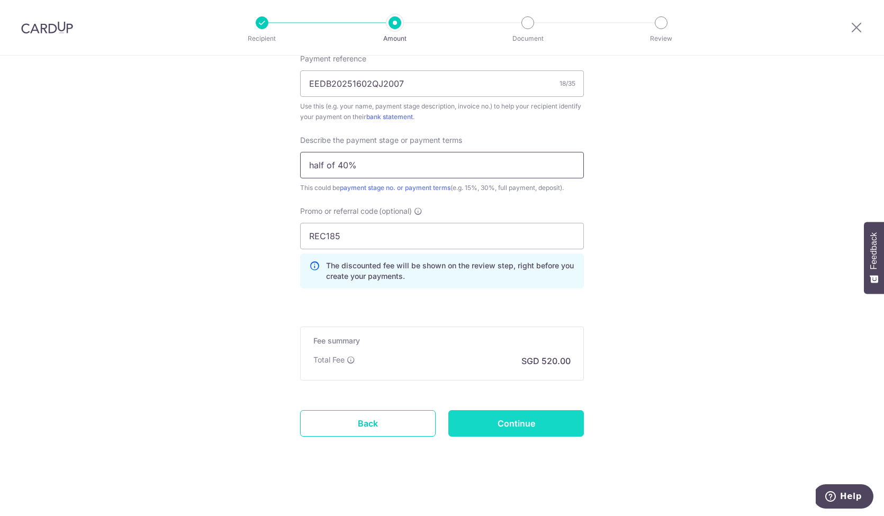
scroll to position [659, 0]
type input "half of 40%"
click at [545, 424] on input "Continue" at bounding box center [516, 423] width 136 height 26
type input "Update Schedule"
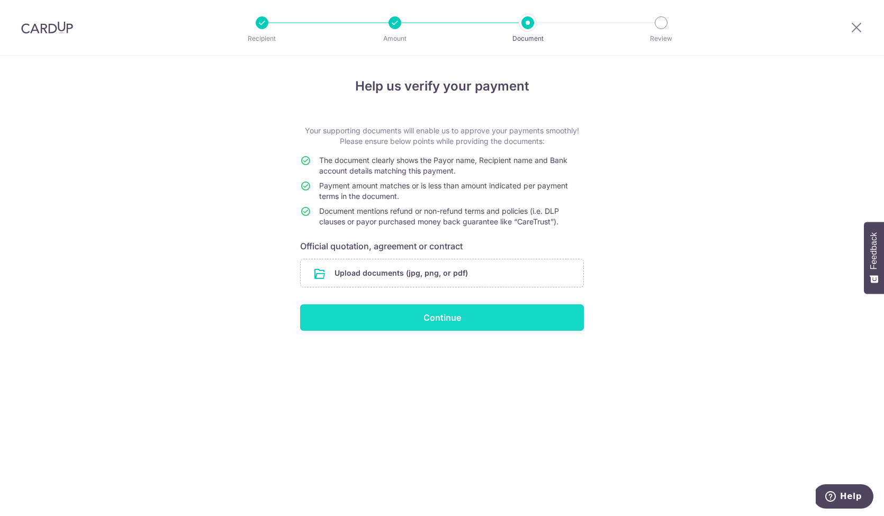
click at [409, 315] on input "Continue" at bounding box center [442, 317] width 284 height 26
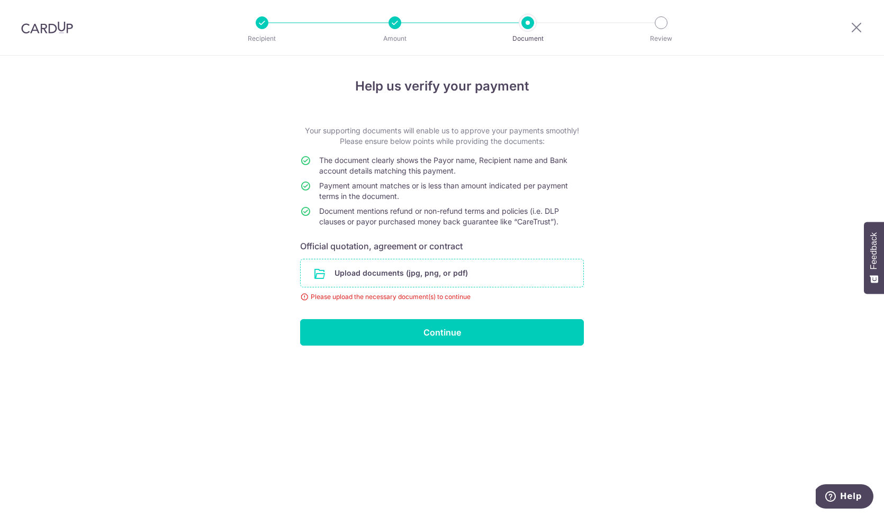
click at [384, 278] on input "file" at bounding box center [442, 273] width 283 height 28
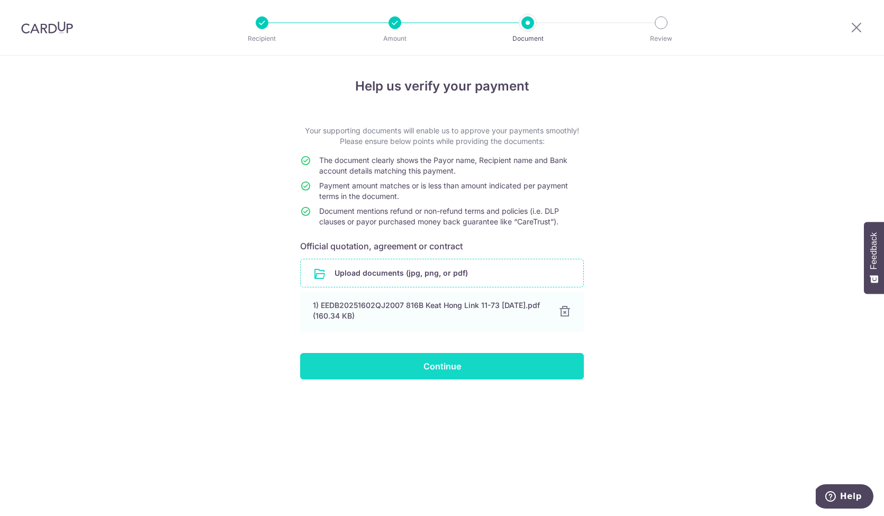
click at [498, 359] on input "Continue" at bounding box center [442, 366] width 284 height 26
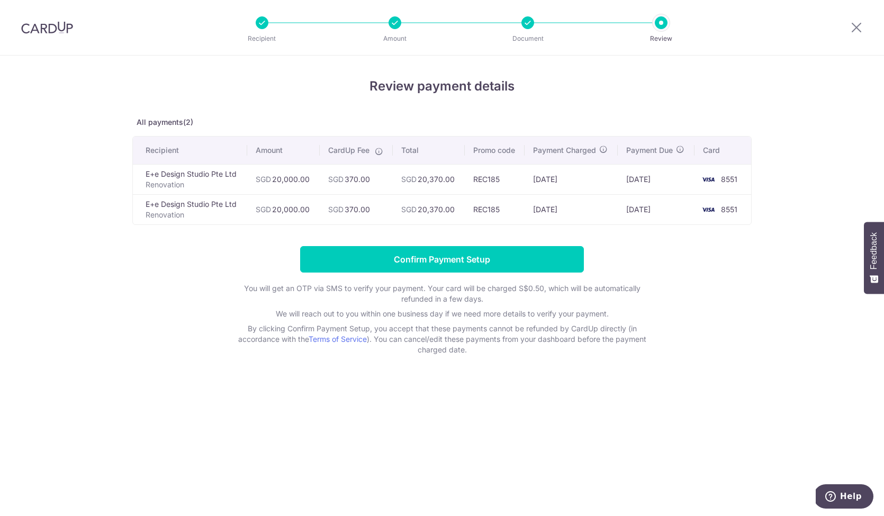
click at [435, 175] on td "SGD 20,370.00" at bounding box center [429, 179] width 72 height 30
click at [855, 22] on icon at bounding box center [856, 27] width 13 height 13
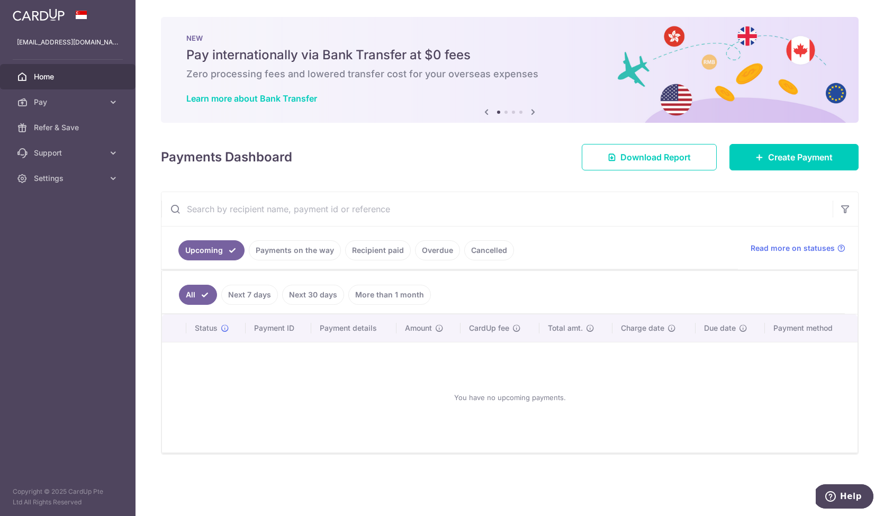
click at [316, 243] on link "Payments on the way" at bounding box center [295, 250] width 92 height 20
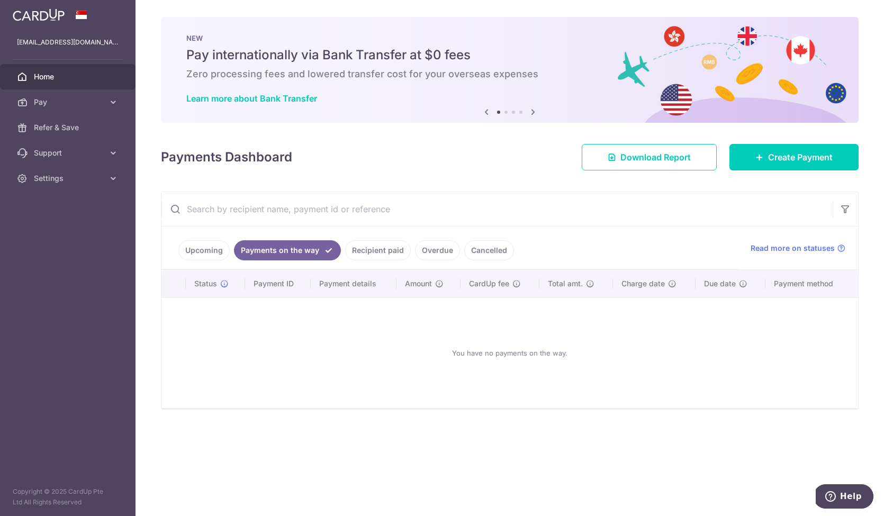
click at [205, 237] on ul "Upcoming Payments on the way Recipient paid Overdue Cancelled" at bounding box center [449, 248] width 577 height 43
click at [205, 248] on link "Upcoming" at bounding box center [203, 250] width 51 height 20
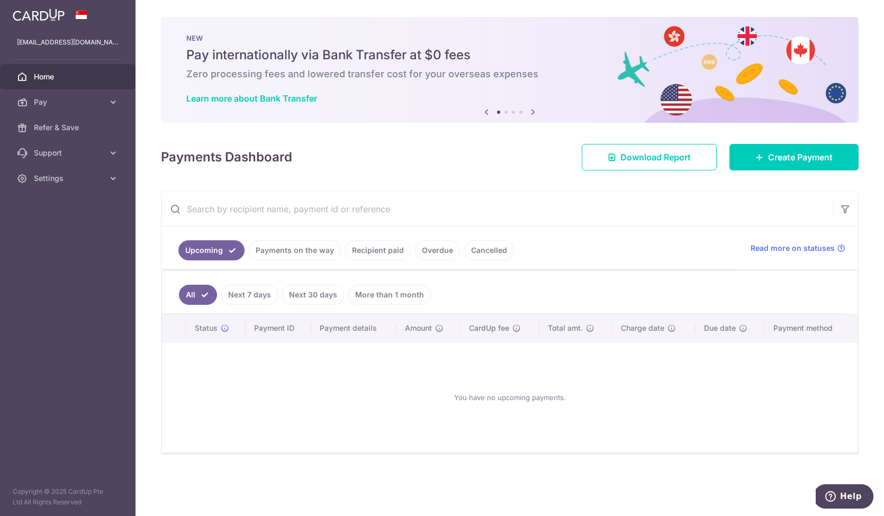
click at [256, 291] on link "Next 7 days" at bounding box center [249, 295] width 57 height 20
